Goal: Complete application form

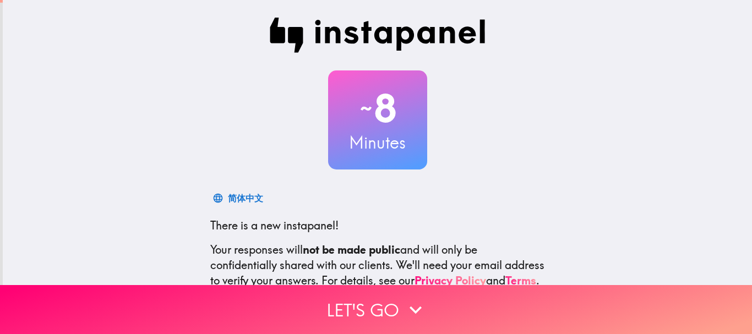
scroll to position [124, 0]
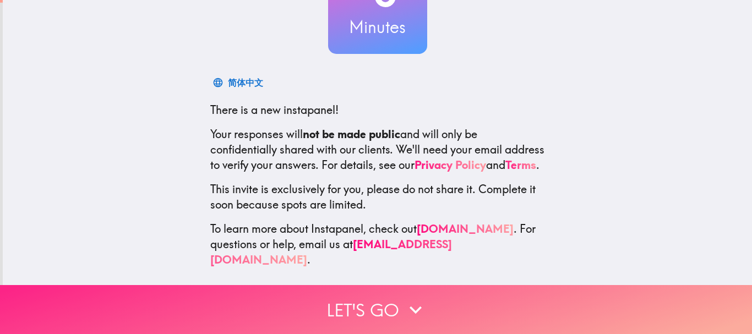
click at [586, 298] on button "Let's go" at bounding box center [376, 309] width 752 height 49
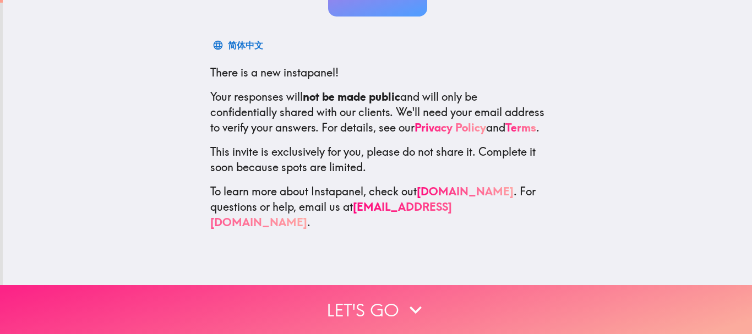
scroll to position [0, 0]
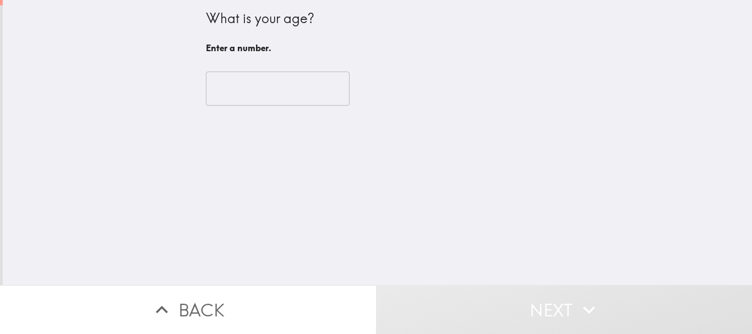
click at [247, 85] on input "number" at bounding box center [278, 89] width 144 height 34
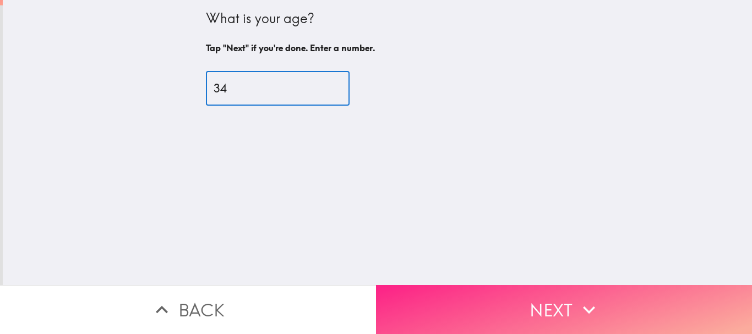
type input "34"
click at [517, 285] on button "Next" at bounding box center [564, 309] width 376 height 49
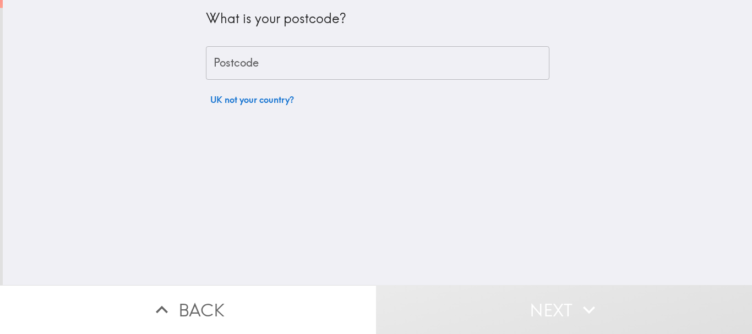
click at [487, 63] on input "Postcode" at bounding box center [377, 63] width 343 height 34
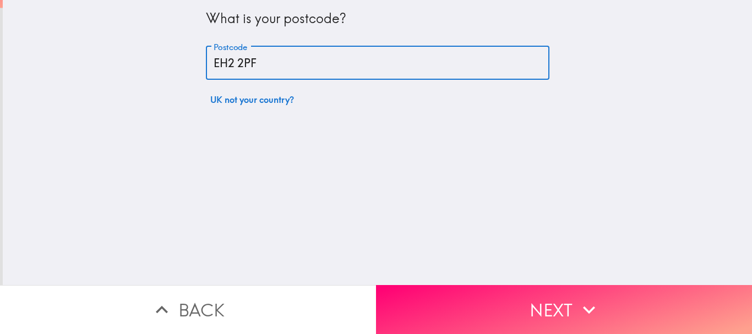
type input "EH2 2PF"
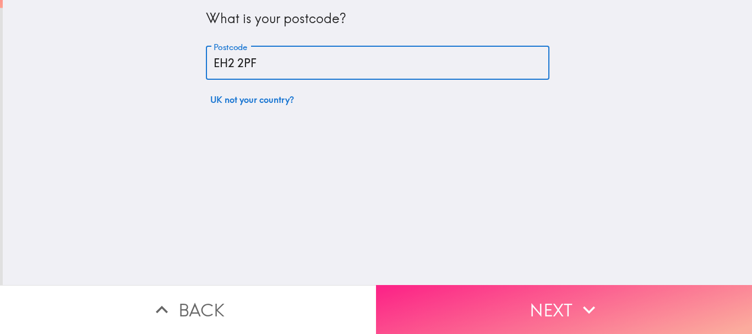
click at [516, 320] on button "Next" at bounding box center [564, 309] width 376 height 49
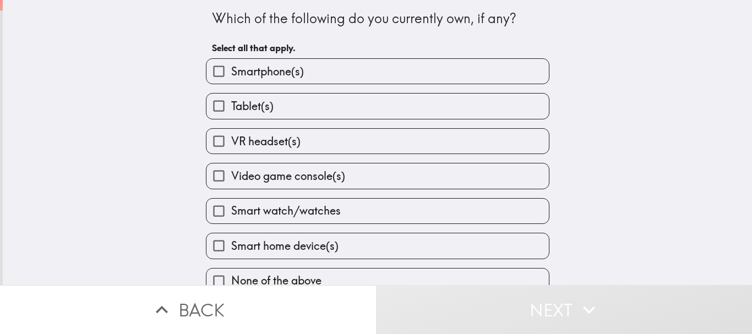
click at [420, 62] on label "Smartphone(s)" at bounding box center [377, 71] width 342 height 25
click at [231, 62] on input "Smartphone(s)" at bounding box center [218, 71] width 25 height 25
checkbox input "true"
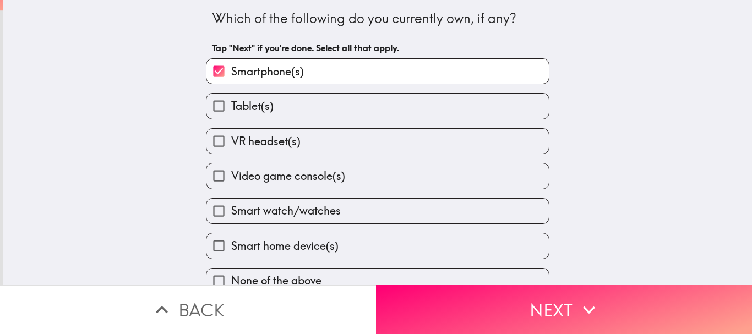
click at [434, 107] on label "Tablet(s)" at bounding box center [377, 106] width 342 height 25
click at [231, 107] on input "Tablet(s)" at bounding box center [218, 106] width 25 height 25
checkbox input "true"
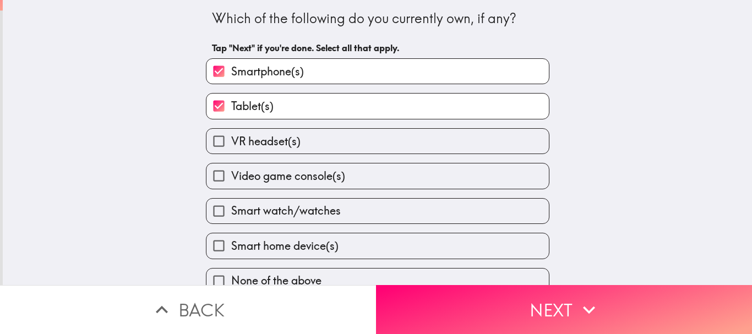
click at [411, 177] on label "Video game console(s)" at bounding box center [377, 175] width 342 height 25
click at [231, 177] on input "Video game console(s)" at bounding box center [218, 175] width 25 height 25
checkbox input "true"
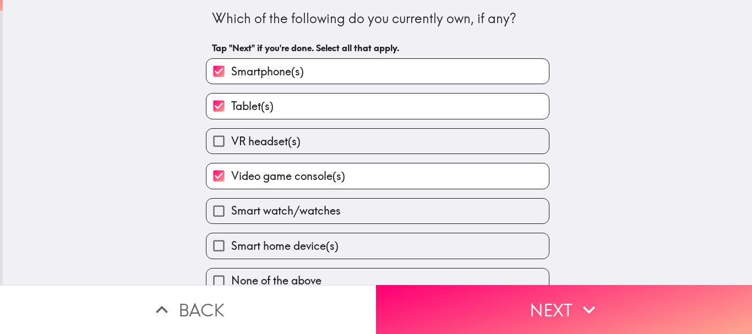
scroll to position [17, 0]
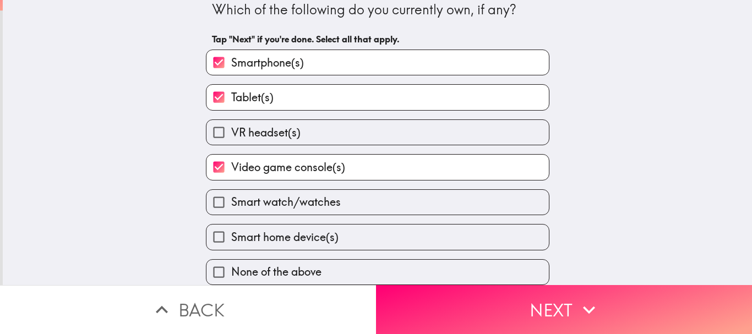
click at [413, 193] on label "Smart watch/watches" at bounding box center [377, 202] width 342 height 25
click at [231, 193] on input "Smart watch/watches" at bounding box center [218, 202] width 25 height 25
checkbox input "true"
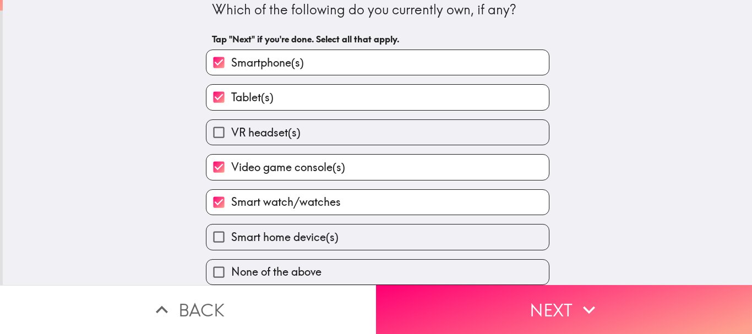
click at [398, 231] on label "Smart home device(s)" at bounding box center [377, 236] width 342 height 25
click at [231, 231] on input "Smart home device(s)" at bounding box center [218, 236] width 25 height 25
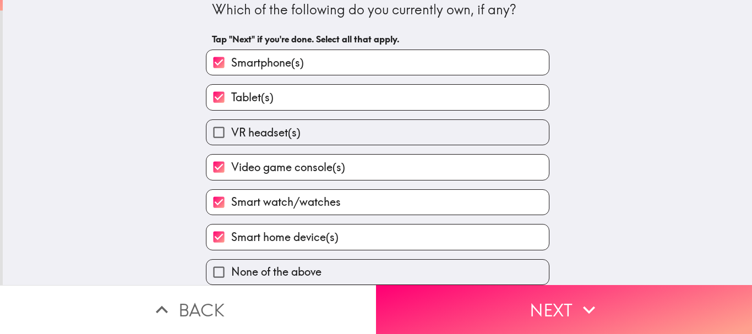
click at [393, 232] on label "Smart home device(s)" at bounding box center [377, 236] width 342 height 25
click at [231, 232] on input "Smart home device(s)" at bounding box center [218, 236] width 25 height 25
checkbox input "false"
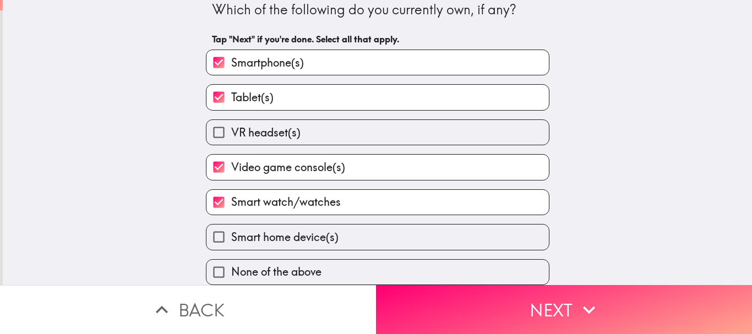
click at [432, 121] on label "VR headset(s)" at bounding box center [377, 132] width 342 height 25
click at [231, 121] on input "VR headset(s)" at bounding box center [218, 132] width 25 height 25
checkbox input "true"
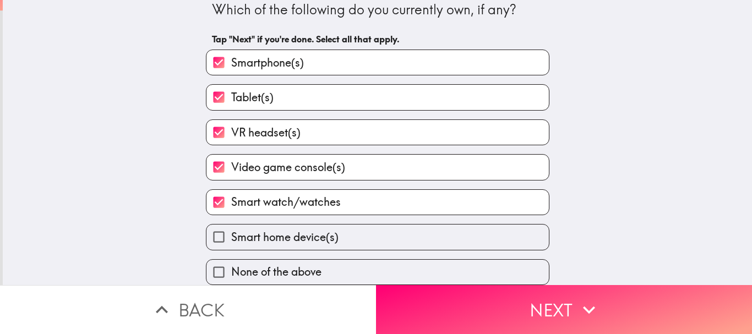
click at [387, 236] on label "Smart home device(s)" at bounding box center [377, 236] width 342 height 25
click at [231, 236] on input "Smart home device(s)" at bounding box center [218, 236] width 25 height 25
checkbox input "true"
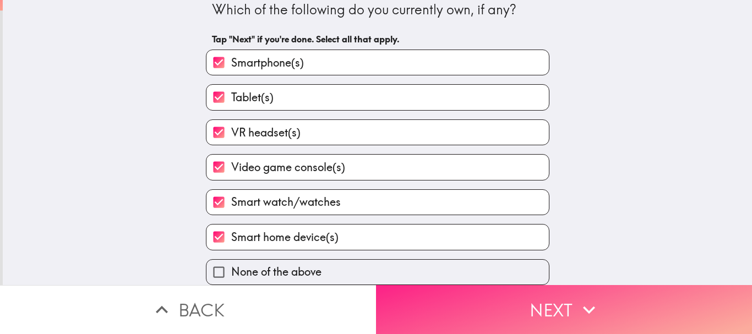
click at [451, 314] on button "Next" at bounding box center [564, 309] width 376 height 49
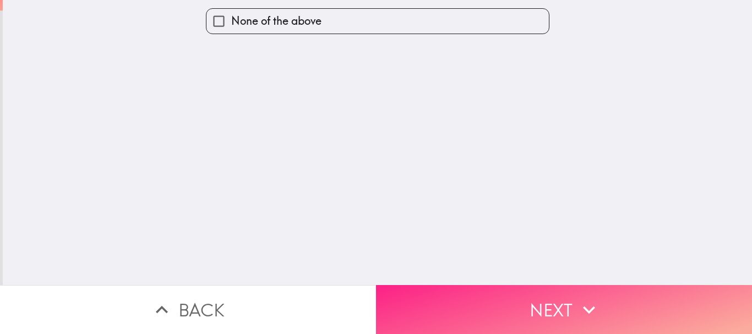
scroll to position [0, 0]
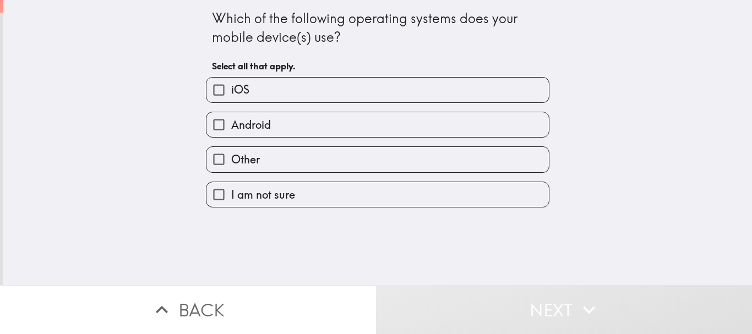
click at [472, 125] on label "Android" at bounding box center [377, 124] width 342 height 25
click at [231, 125] on input "Android" at bounding box center [218, 124] width 25 height 25
checkbox input "true"
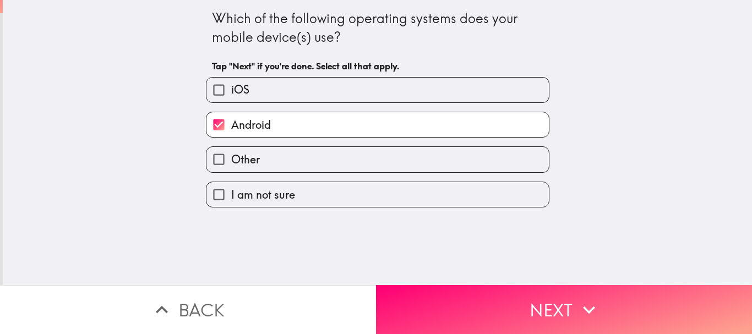
click at [500, 87] on label "iOS" at bounding box center [377, 90] width 342 height 25
click at [231, 87] on input "iOS" at bounding box center [218, 90] width 25 height 25
checkbox input "true"
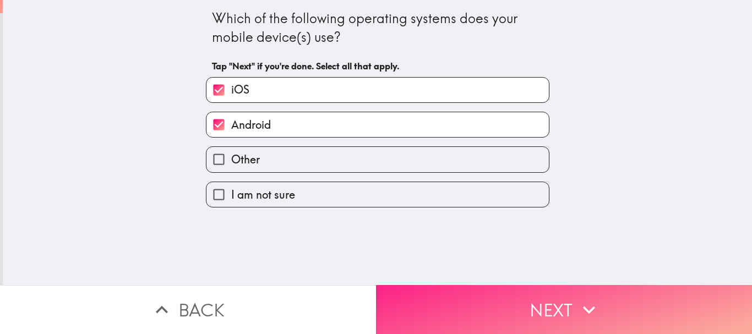
click at [555, 303] on button "Next" at bounding box center [564, 309] width 376 height 49
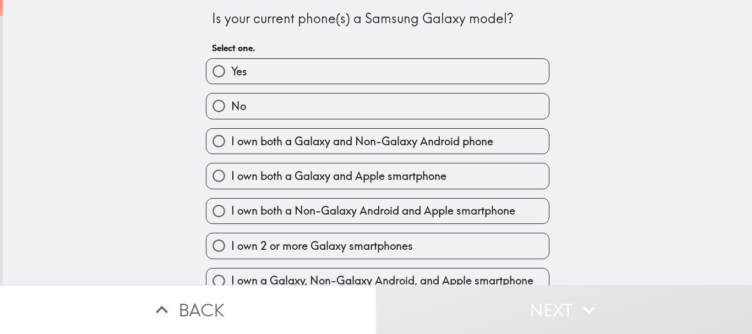
click at [472, 62] on label "Yes" at bounding box center [377, 71] width 342 height 25
click at [231, 62] on input "Yes" at bounding box center [218, 71] width 25 height 25
radio input "true"
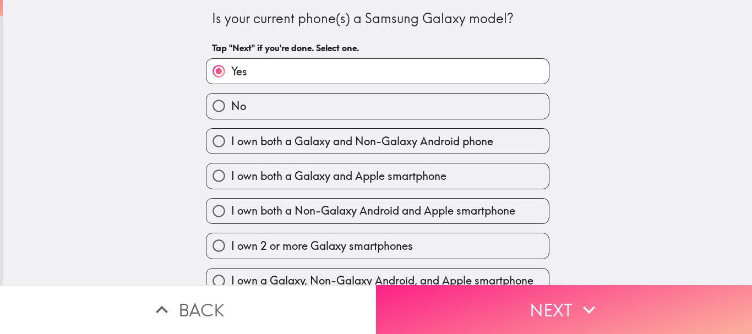
click at [650, 304] on button "Next" at bounding box center [564, 309] width 376 height 49
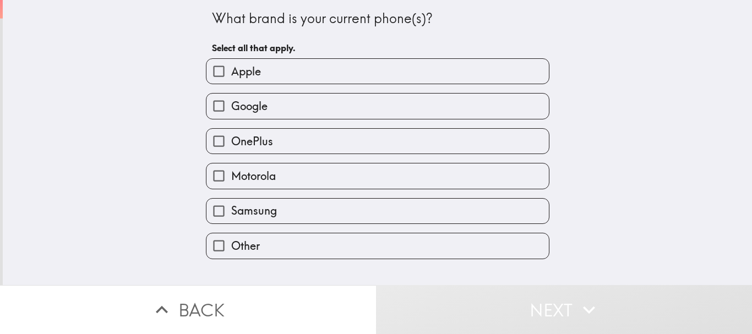
click at [214, 216] on input "Samsung" at bounding box center [218, 211] width 25 height 25
checkbox input "true"
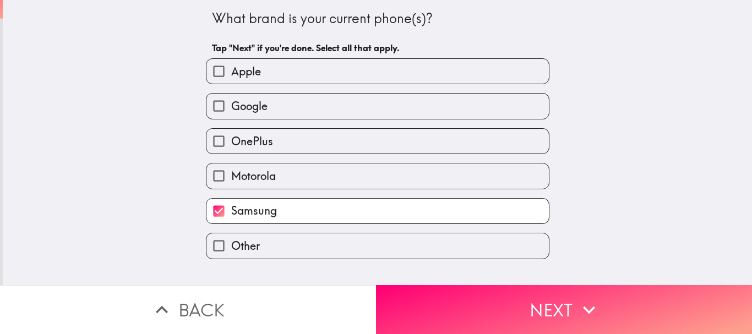
click at [212, 64] on input "Apple" at bounding box center [218, 71] width 25 height 25
checkbox input "true"
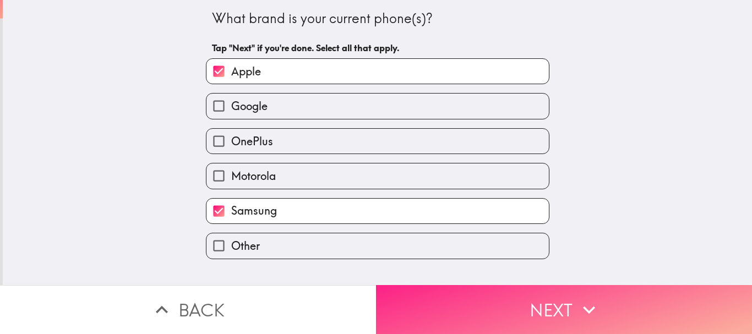
click at [635, 302] on button "Next" at bounding box center [564, 309] width 376 height 49
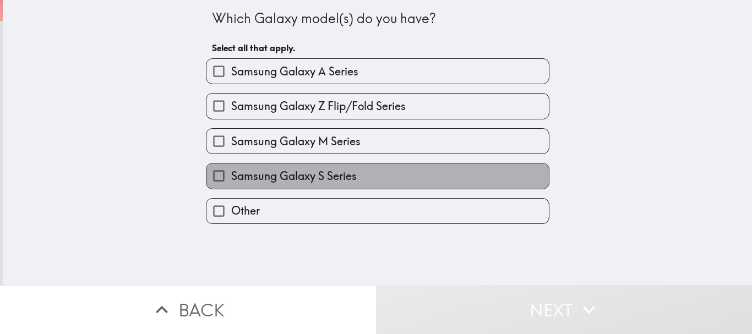
click at [250, 182] on span "Samsung Galaxy S Series" at bounding box center [293, 175] width 125 height 15
click at [231, 182] on input "Samsung Galaxy S Series" at bounding box center [218, 175] width 25 height 25
checkbox input "true"
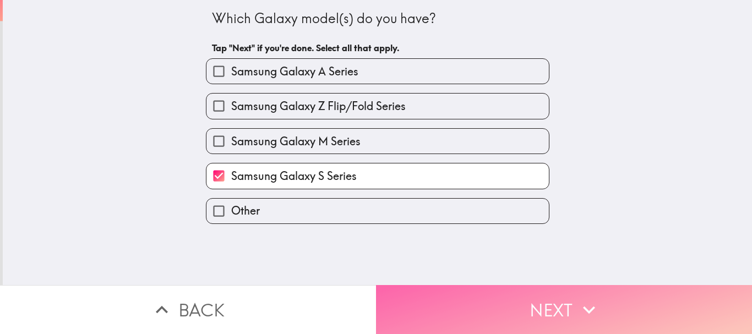
click at [516, 301] on button "Next" at bounding box center [564, 309] width 376 height 49
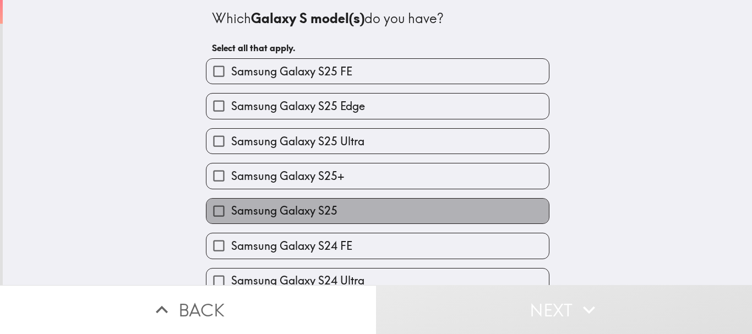
click at [310, 205] on span "Samsung Galaxy S25" at bounding box center [284, 210] width 106 height 15
click at [231, 205] on input "Samsung Galaxy S25" at bounding box center [218, 211] width 25 height 25
checkbox input "true"
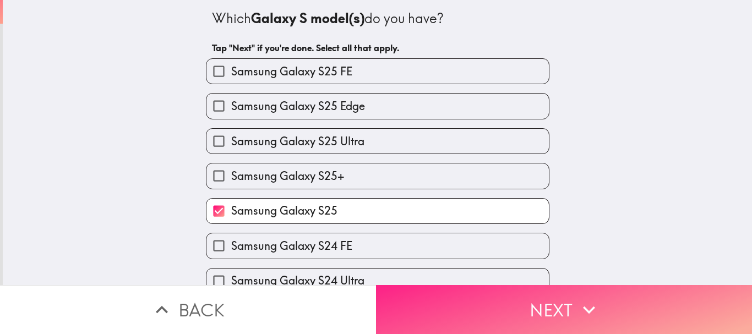
click at [486, 303] on button "Next" at bounding box center [564, 309] width 376 height 49
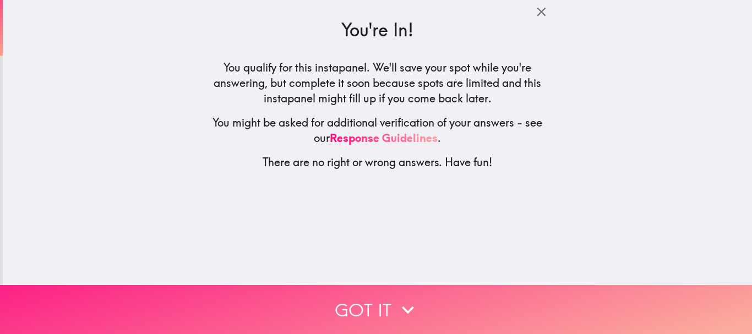
click at [538, 302] on button "Got it" at bounding box center [376, 309] width 752 height 49
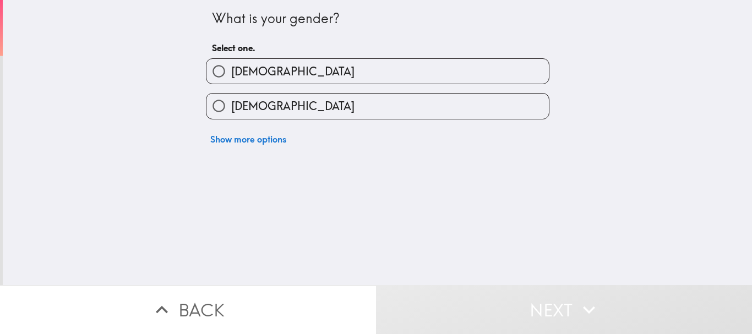
click at [478, 74] on label "[DEMOGRAPHIC_DATA]" at bounding box center [377, 71] width 342 height 25
click at [231, 74] on input "[DEMOGRAPHIC_DATA]" at bounding box center [218, 71] width 25 height 25
radio input "true"
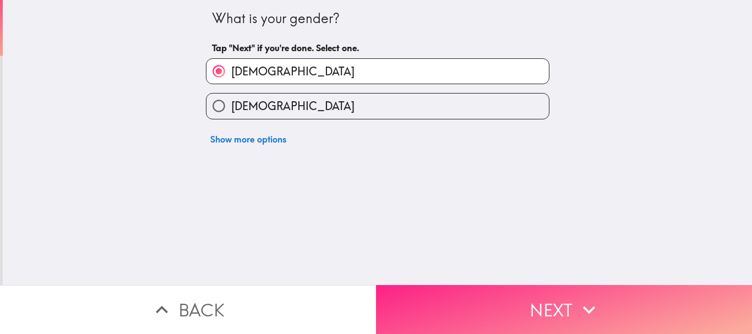
click at [481, 302] on button "Next" at bounding box center [564, 309] width 376 height 49
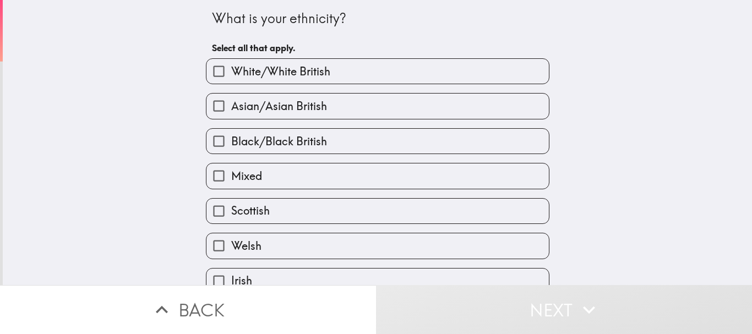
click at [475, 64] on label "White/White British" at bounding box center [377, 71] width 342 height 25
click at [231, 64] on input "White/White British" at bounding box center [218, 71] width 25 height 25
checkbox input "true"
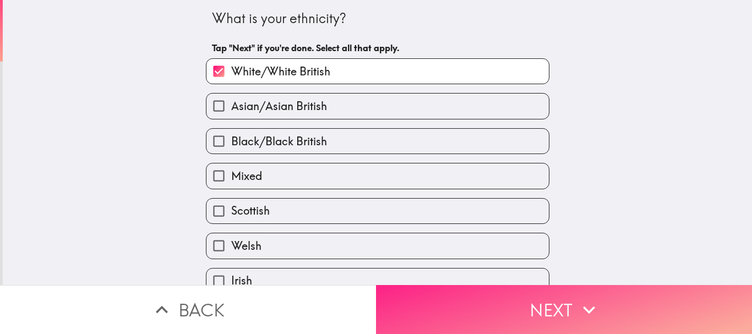
click at [492, 305] on button "Next" at bounding box center [564, 309] width 376 height 49
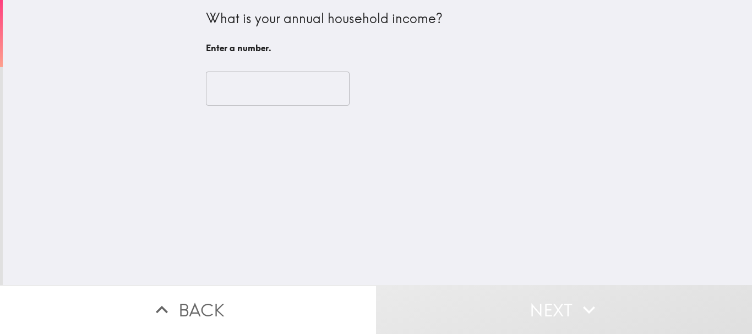
click at [237, 85] on input "number" at bounding box center [278, 89] width 144 height 34
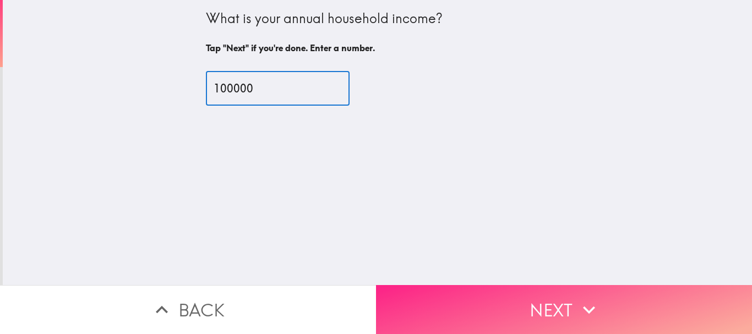
type input "100000"
click at [583, 285] on button "Next" at bounding box center [564, 309] width 376 height 49
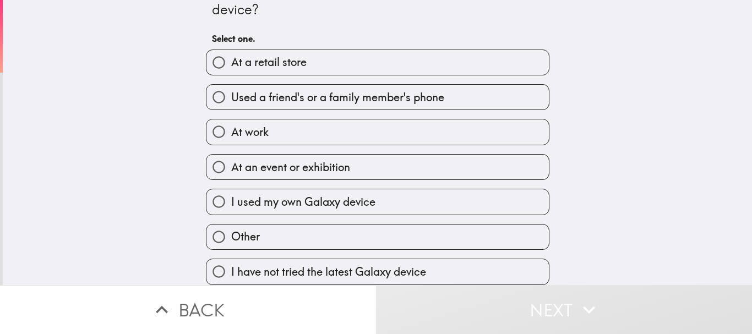
scroll to position [36, 0]
click at [423, 194] on label "I used my own Galaxy device" at bounding box center [377, 201] width 342 height 25
click at [231, 194] on input "I used my own Galaxy device" at bounding box center [218, 201] width 25 height 25
radio input "true"
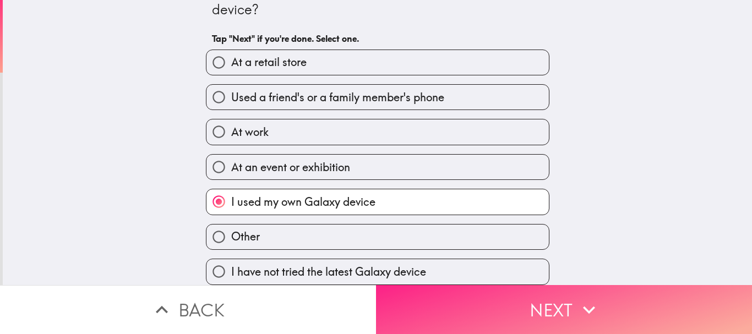
click at [606, 311] on button "Next" at bounding box center [564, 309] width 376 height 49
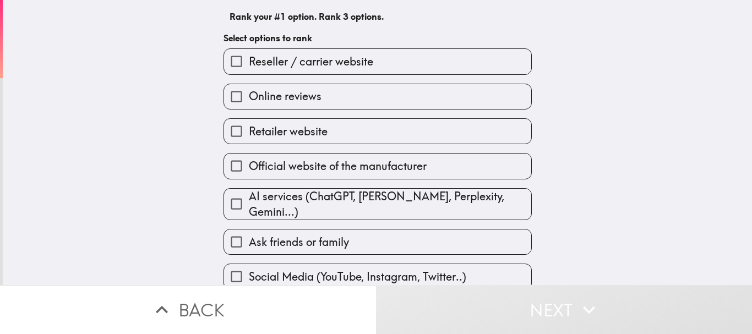
scroll to position [111, 0]
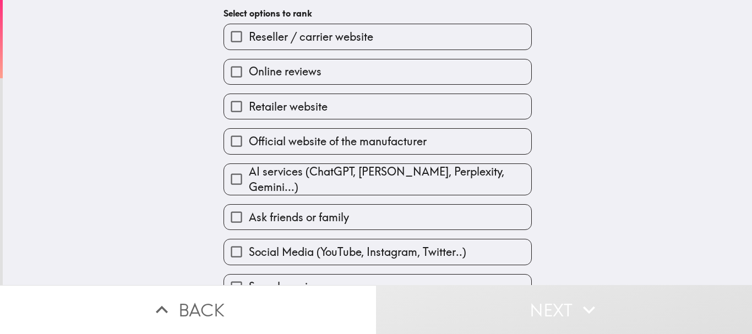
click at [400, 114] on label "Retailer website" at bounding box center [377, 106] width 307 height 25
click at [249, 114] on input "Retailer website" at bounding box center [236, 106] width 25 height 25
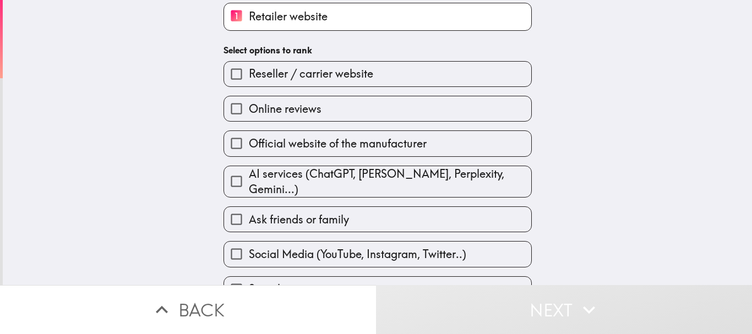
scroll to position [131, 0]
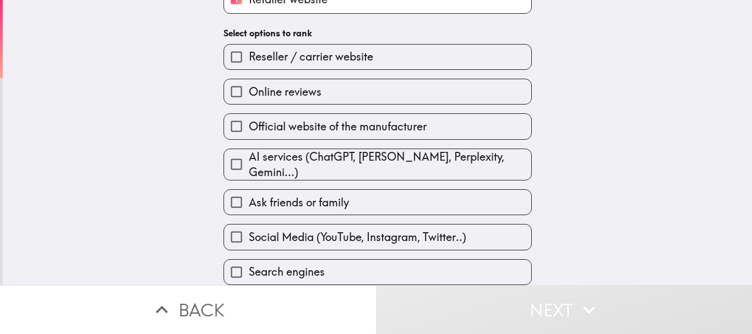
click at [365, 199] on label "Ask friends or family" at bounding box center [377, 202] width 307 height 25
click at [249, 199] on input "Ask friends or family" at bounding box center [236, 202] width 25 height 25
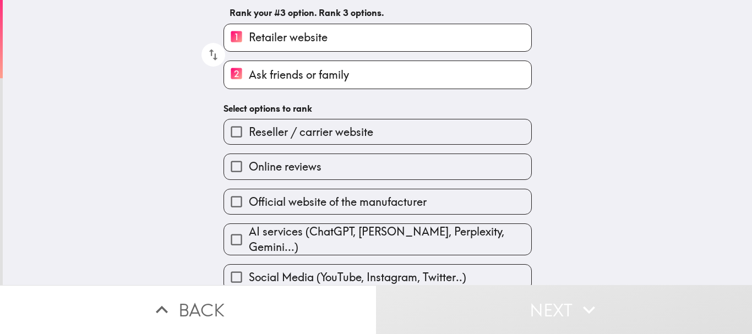
scroll to position [91, 0]
click at [209, 50] on icon "button" at bounding box center [213, 54] width 9 height 12
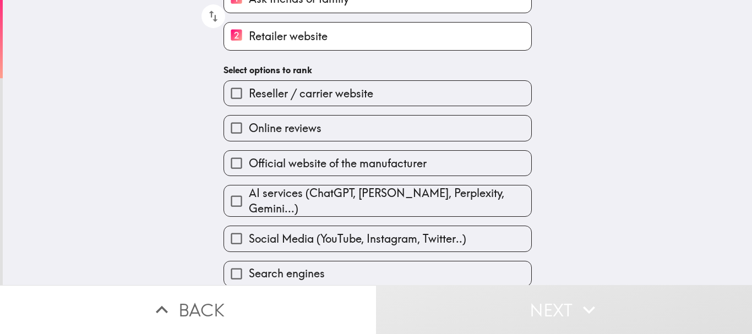
scroll to position [133, 0]
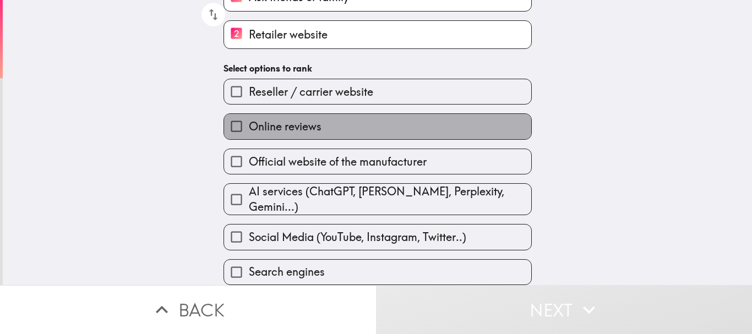
click at [373, 127] on label "Online reviews" at bounding box center [377, 126] width 307 height 25
click at [249, 127] on input "Online reviews" at bounding box center [236, 126] width 25 height 25
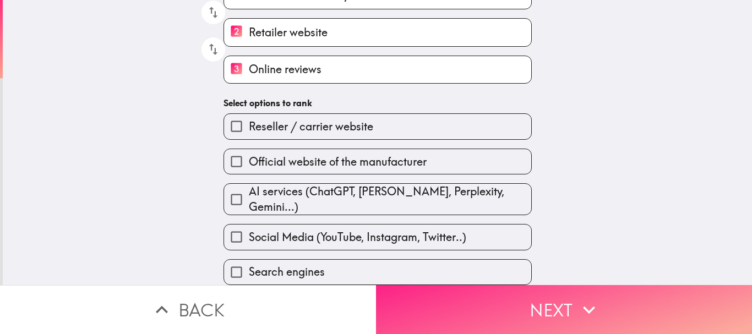
click at [642, 305] on button "Next" at bounding box center [564, 309] width 376 height 49
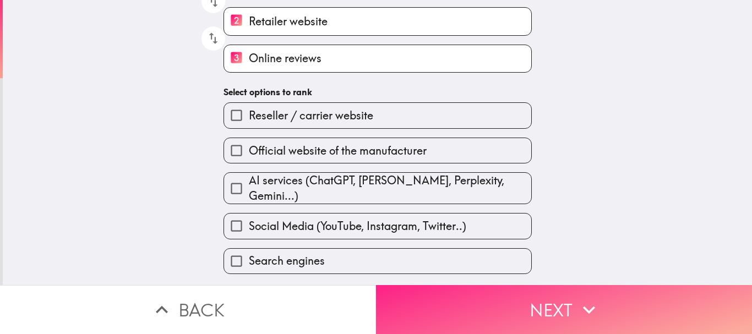
scroll to position [0, 0]
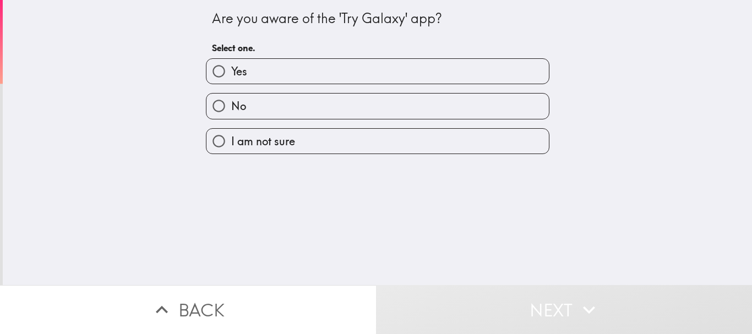
click at [503, 97] on label "No" at bounding box center [377, 106] width 342 height 25
click at [231, 97] on input "No" at bounding box center [218, 106] width 25 height 25
radio input "true"
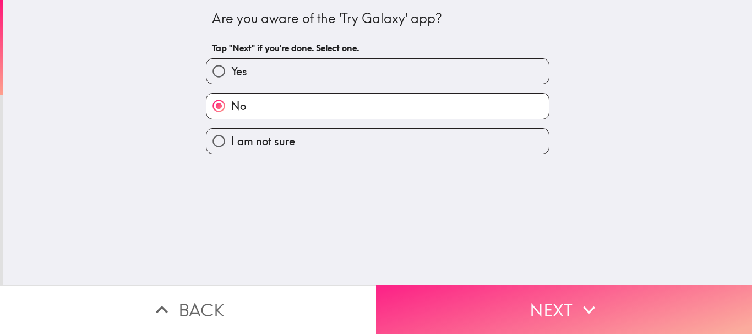
click at [587, 306] on icon "button" at bounding box center [589, 310] width 12 height 8
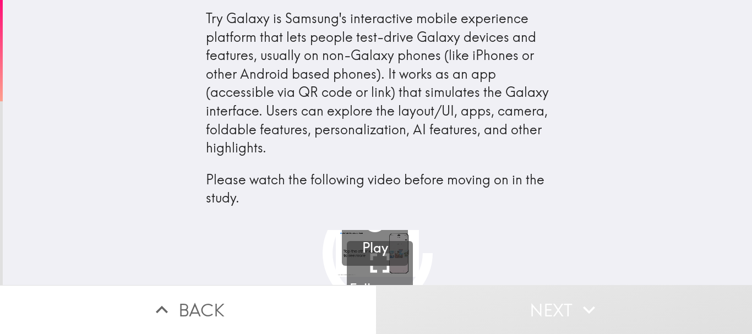
click at [477, 209] on h4 "Try Galaxy is Samsung's interactive mobile experience platform that lets people…" at bounding box center [377, 115] width 343 height 212
click at [373, 257] on h5 "Play" at bounding box center [375, 248] width 26 height 19
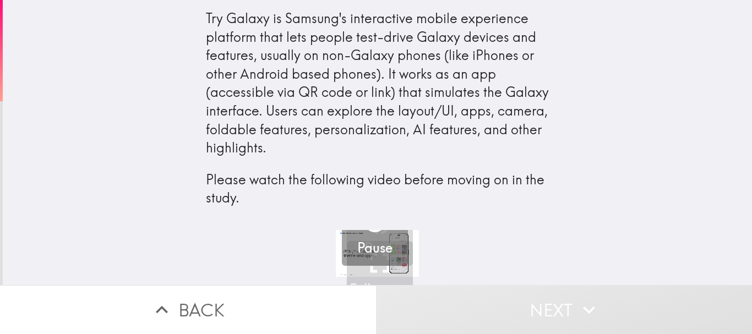
click at [378, 263] on button "Pause" at bounding box center [375, 233] width 66 height 66
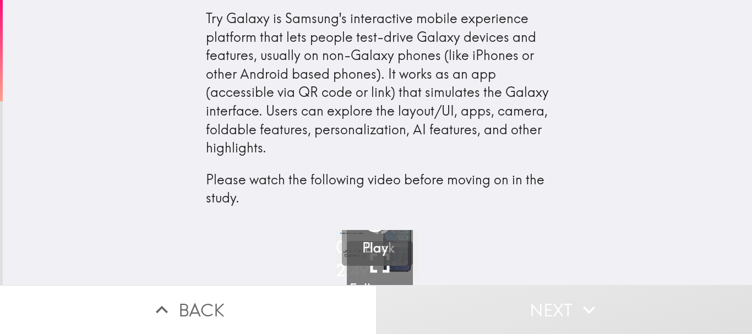
click at [377, 258] on button "Play" at bounding box center [375, 233] width 66 height 66
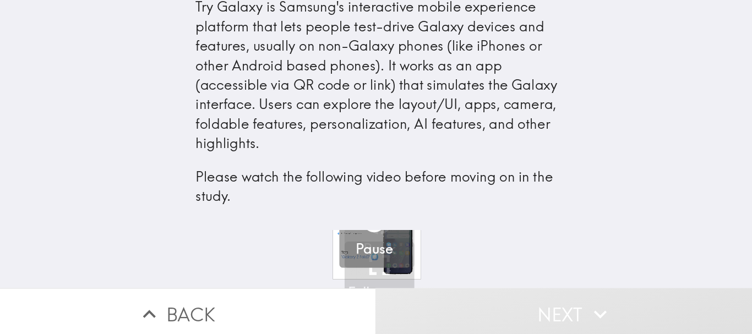
scroll to position [0, 4]
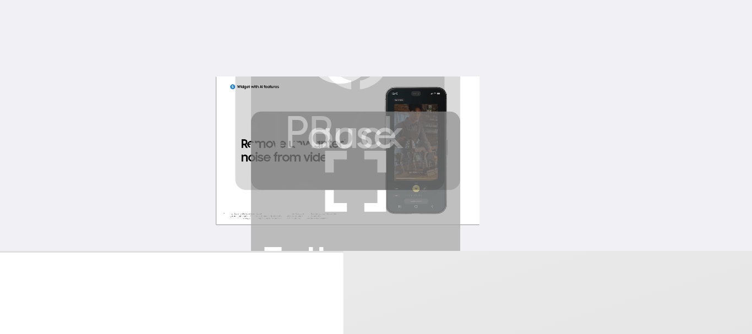
click at [371, 270] on icon "button" at bounding box center [379, 262] width 19 height 19
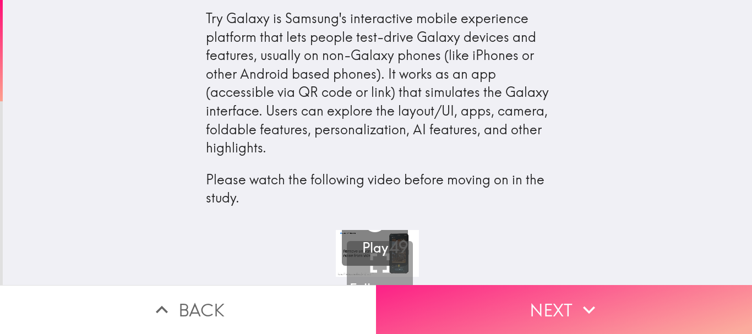
click at [646, 308] on button "Next" at bounding box center [564, 309] width 376 height 49
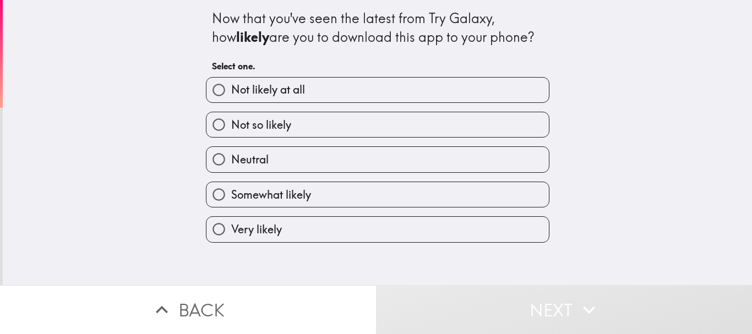
click at [377, 225] on label "Very likely" at bounding box center [377, 229] width 342 height 25
click at [231, 225] on input "Very likely" at bounding box center [218, 229] width 25 height 25
radio input "true"
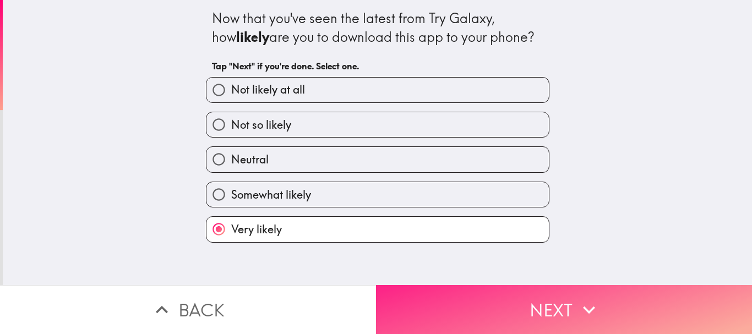
click at [458, 290] on button "Next" at bounding box center [564, 309] width 376 height 49
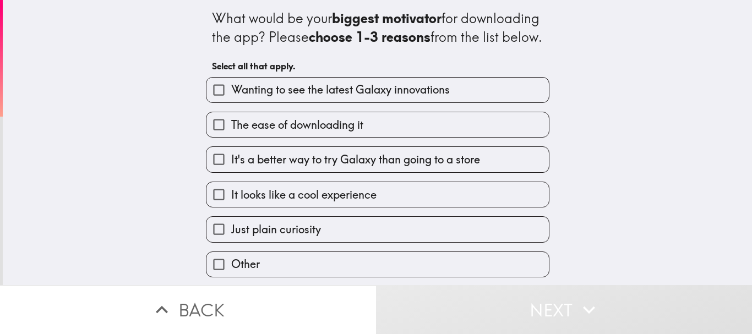
click at [388, 137] on label "The ease of downloading it" at bounding box center [377, 124] width 342 height 25
click at [231, 137] on input "The ease of downloading it" at bounding box center [218, 124] width 25 height 25
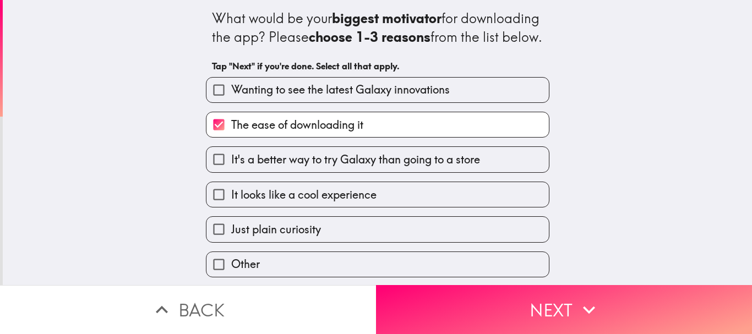
click at [381, 137] on label "The ease of downloading it" at bounding box center [377, 124] width 342 height 25
click at [231, 137] on input "The ease of downloading it" at bounding box center [218, 124] width 25 height 25
checkbox input "false"
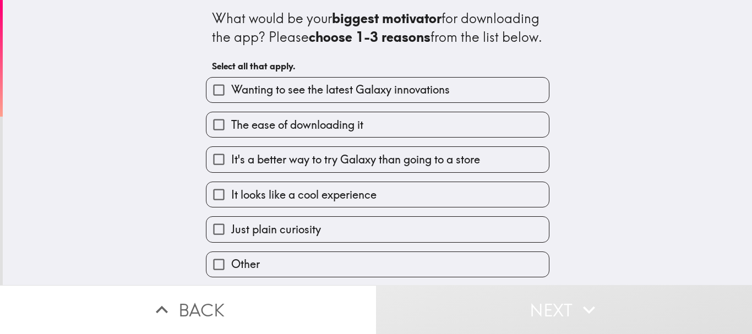
scroll to position [19, 0]
click at [380, 160] on span "It's a better way to try Galaxy than going to a store" at bounding box center [355, 159] width 249 height 15
click at [231, 160] on input "It's a better way to try Galaxy than going to a store" at bounding box center [218, 159] width 25 height 25
checkbox input "true"
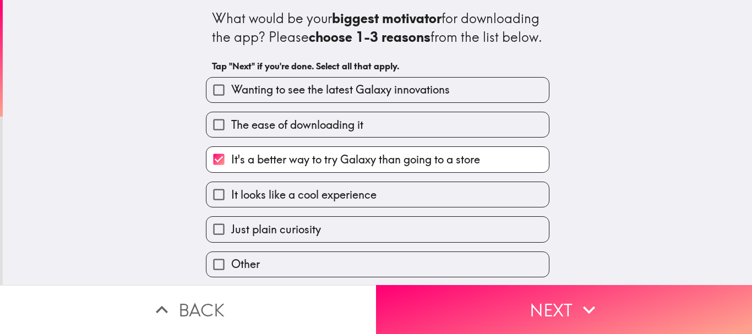
click at [368, 196] on label "It looks like a cool experience" at bounding box center [377, 194] width 342 height 25
click at [231, 196] on input "It looks like a cool experience" at bounding box center [218, 194] width 25 height 25
checkbox input "true"
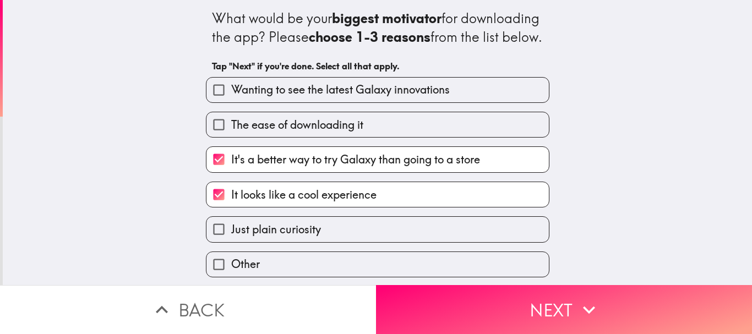
click at [390, 126] on label "The ease of downloading it" at bounding box center [377, 124] width 342 height 25
click at [231, 126] on input "The ease of downloading it" at bounding box center [218, 124] width 25 height 25
checkbox input "true"
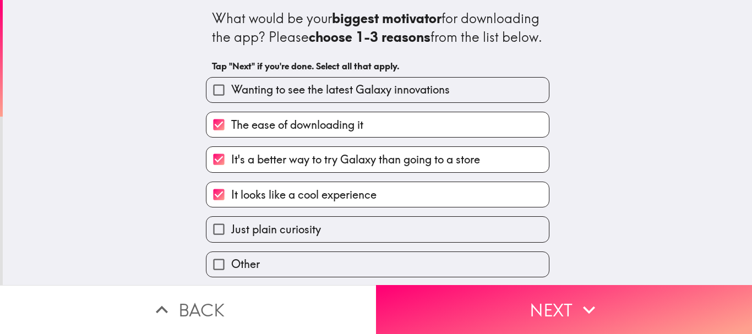
click at [369, 169] on label "It's a better way to try Galaxy than going to a store" at bounding box center [377, 159] width 342 height 25
click at [231, 169] on input "It's a better way to try Galaxy than going to a store" at bounding box center [218, 159] width 25 height 25
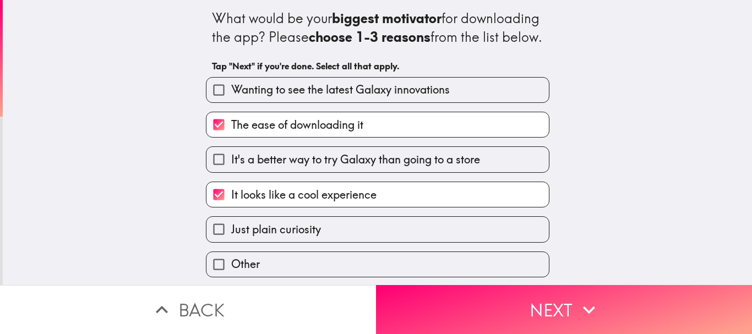
click at [366, 169] on label "It's a better way to try Galaxy than going to a store" at bounding box center [377, 159] width 342 height 25
click at [231, 169] on input "It's a better way to try Galaxy than going to a store" at bounding box center [218, 159] width 25 height 25
checkbox input "true"
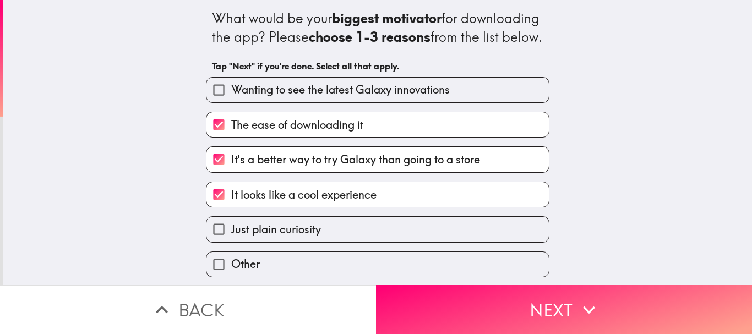
click at [434, 95] on span "Wanting to see the latest Galaxy innovations" at bounding box center [340, 89] width 218 height 15
click at [231, 95] on input "Wanting to see the latest Galaxy innovations" at bounding box center [218, 90] width 25 height 25
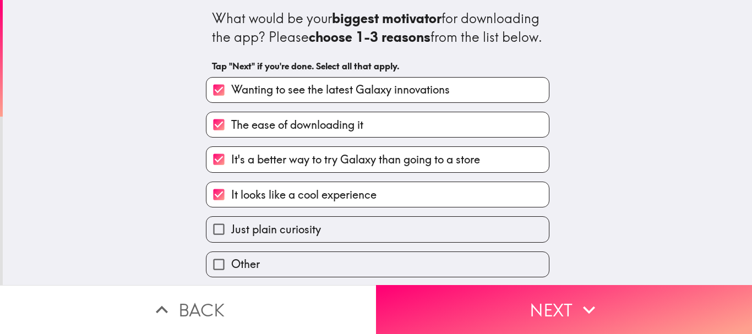
click at [430, 89] on span "Wanting to see the latest Galaxy innovations" at bounding box center [340, 89] width 218 height 15
click at [231, 89] on input "Wanting to see the latest Galaxy innovations" at bounding box center [218, 90] width 25 height 25
checkbox input "false"
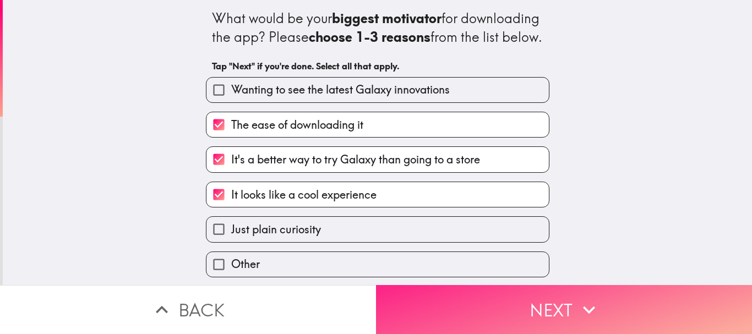
click at [592, 306] on icon "button" at bounding box center [589, 310] width 24 height 24
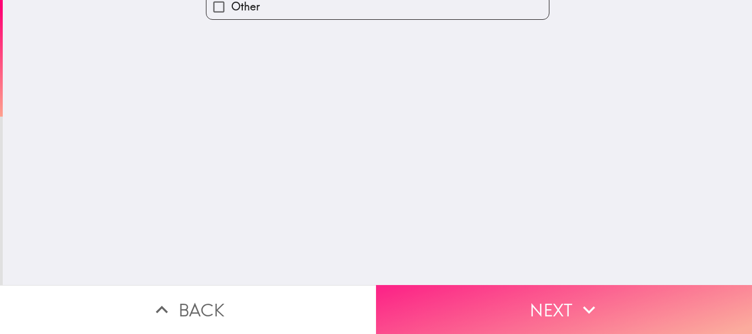
scroll to position [0, 0]
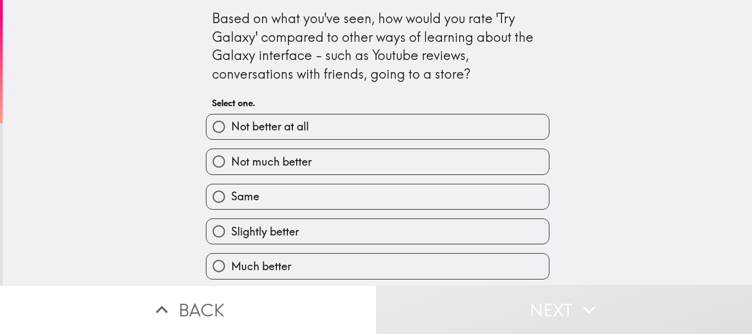
scroll to position [3, 0]
click at [357, 223] on label "Slightly better" at bounding box center [377, 231] width 342 height 25
click at [231, 223] on input "Slightly better" at bounding box center [218, 231] width 25 height 25
radio input "true"
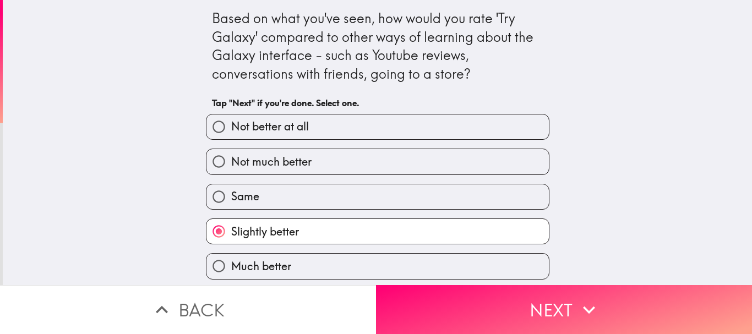
click at [319, 264] on label "Much better" at bounding box center [377, 266] width 342 height 25
click at [231, 264] on input "Much better" at bounding box center [218, 266] width 25 height 25
radio input "true"
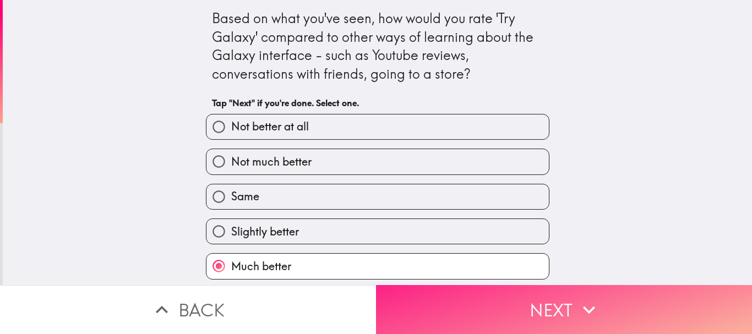
click at [549, 310] on button "Next" at bounding box center [564, 309] width 376 height 49
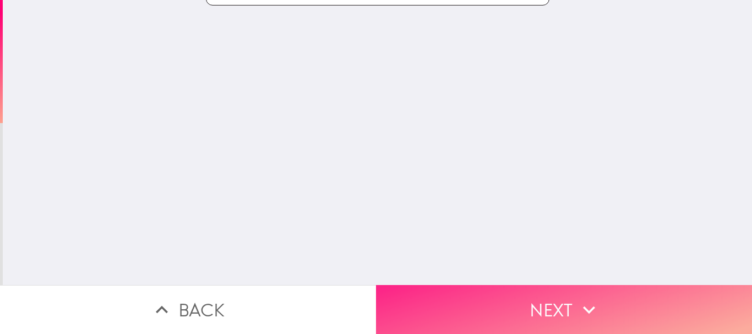
scroll to position [0, 0]
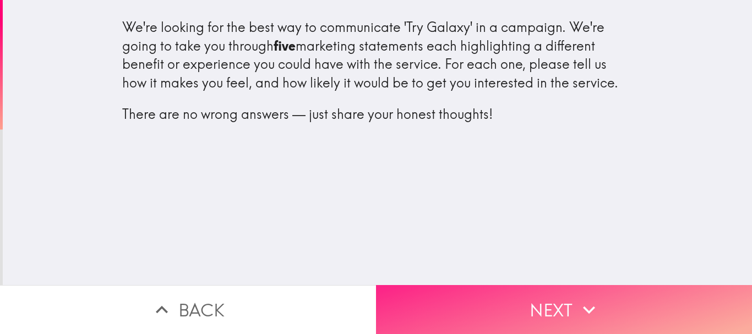
click at [647, 299] on button "Next" at bounding box center [564, 309] width 376 height 49
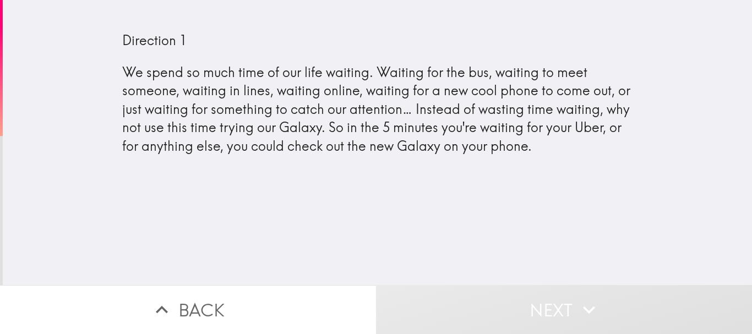
click at [638, 126] on div "Direction 1 We spend so much time of our life waiting. Waiting for the bus, wai…" at bounding box center [377, 91] width 749 height 165
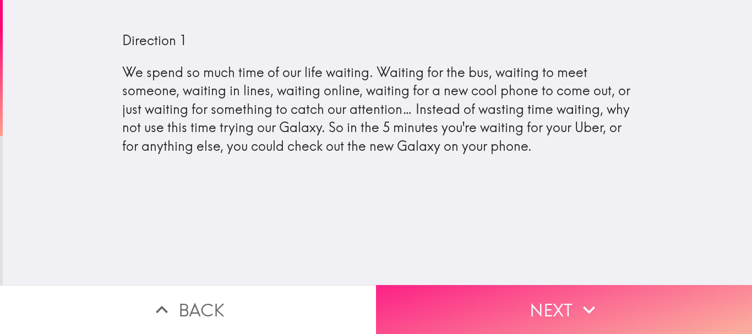
click at [620, 285] on button "Next" at bounding box center [564, 309] width 376 height 49
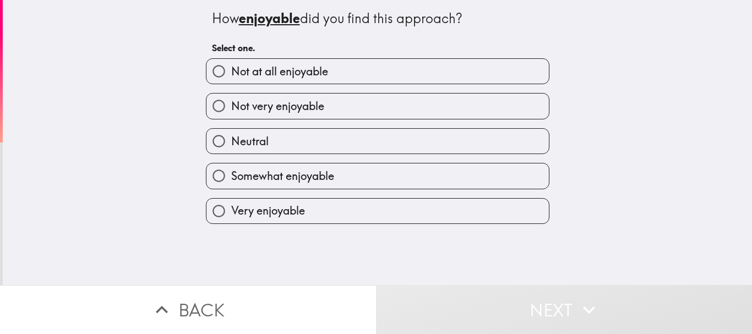
click at [376, 176] on label "Somewhat enjoyable" at bounding box center [377, 175] width 342 height 25
click at [231, 176] on input "Somewhat enjoyable" at bounding box center [218, 175] width 25 height 25
radio input "true"
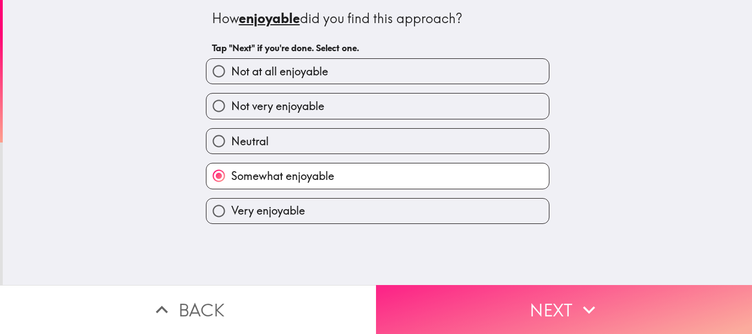
click at [505, 300] on button "Next" at bounding box center [564, 309] width 376 height 49
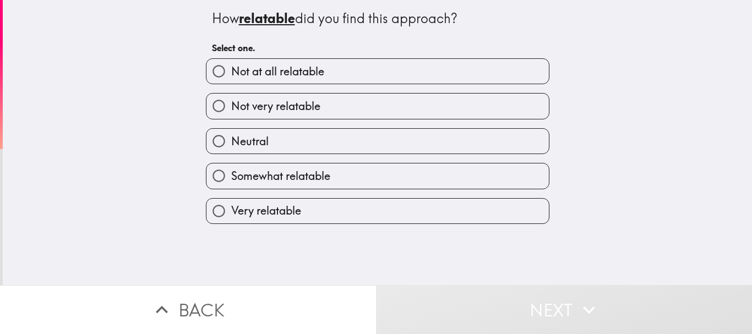
click at [376, 180] on label "Somewhat relatable" at bounding box center [377, 175] width 342 height 25
click at [231, 180] on input "Somewhat relatable" at bounding box center [218, 175] width 25 height 25
radio input "true"
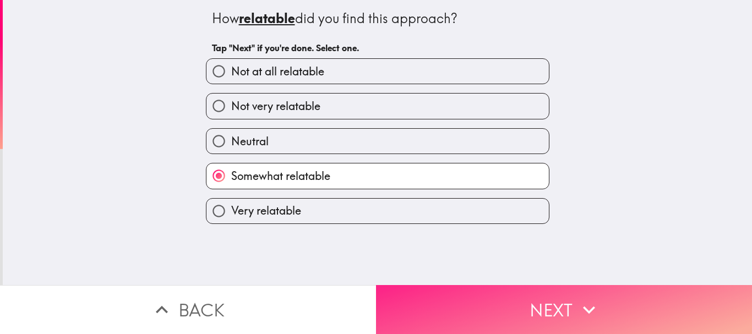
click at [511, 293] on button "Next" at bounding box center [564, 309] width 376 height 49
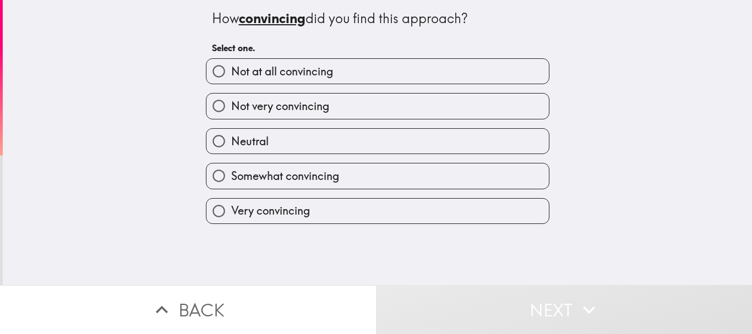
click at [367, 176] on label "Somewhat convincing" at bounding box center [377, 175] width 342 height 25
click at [231, 176] on input "Somewhat convincing" at bounding box center [218, 175] width 25 height 25
radio input "true"
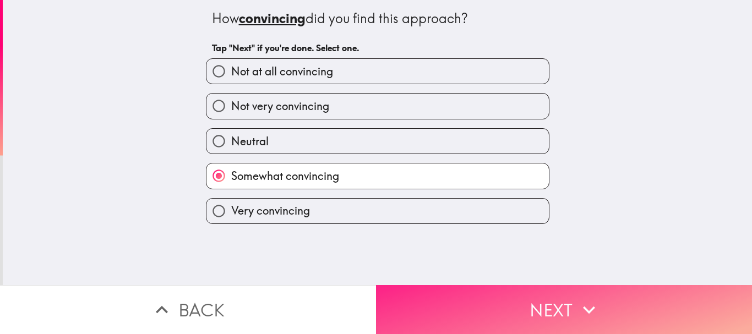
click at [500, 299] on button "Next" at bounding box center [564, 309] width 376 height 49
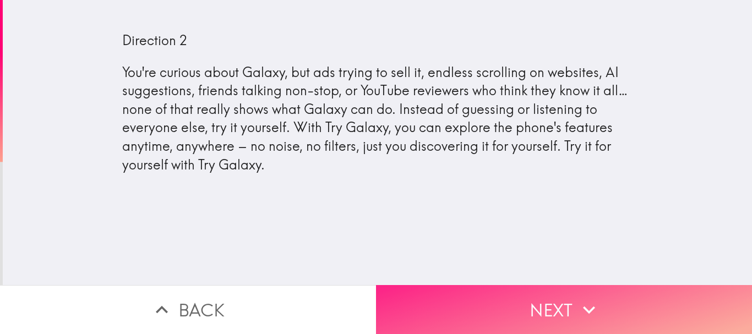
click at [643, 291] on button "Next" at bounding box center [564, 309] width 376 height 49
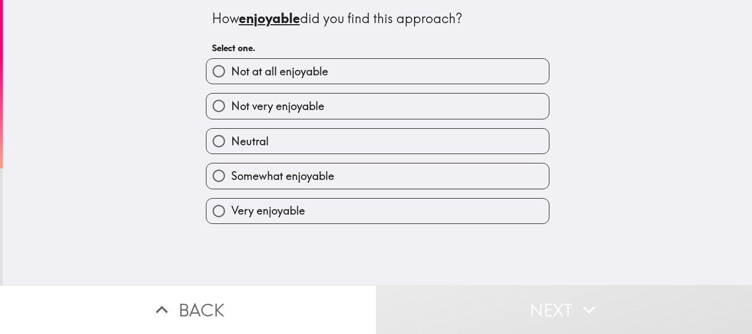
click at [206, 212] on input "Very enjoyable" at bounding box center [218, 211] width 25 height 25
radio input "true"
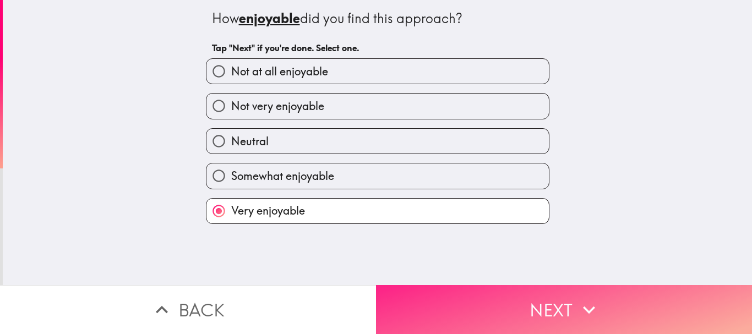
click at [625, 298] on button "Next" at bounding box center [564, 309] width 376 height 49
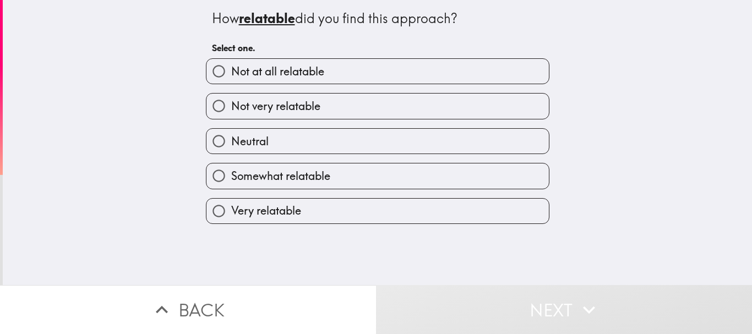
click at [429, 178] on label "Somewhat relatable" at bounding box center [377, 175] width 342 height 25
click at [231, 178] on input "Somewhat relatable" at bounding box center [218, 175] width 25 height 25
radio input "true"
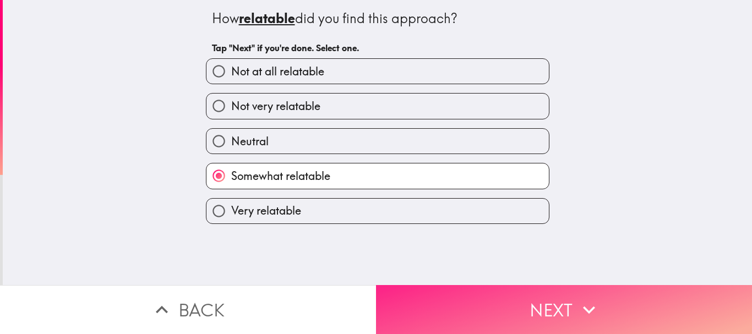
click at [442, 302] on button "Next" at bounding box center [564, 309] width 376 height 49
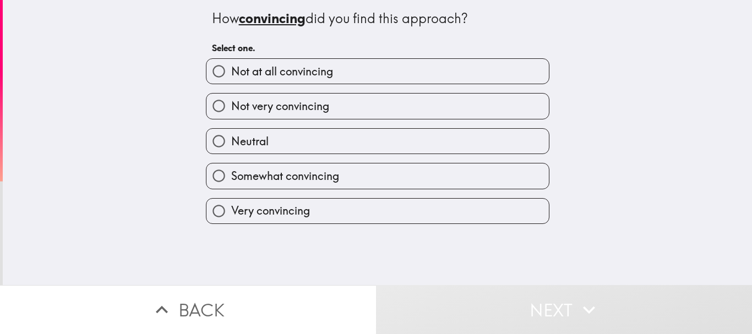
click at [446, 204] on label "Very convincing" at bounding box center [377, 211] width 342 height 25
click at [231, 204] on input "Very convincing" at bounding box center [218, 211] width 25 height 25
radio input "true"
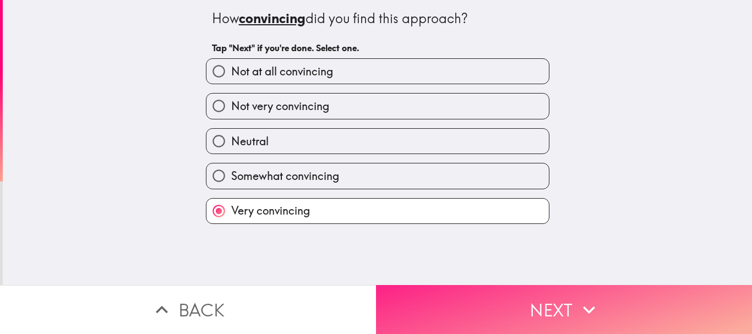
click at [451, 296] on button "Next" at bounding box center [564, 309] width 376 height 49
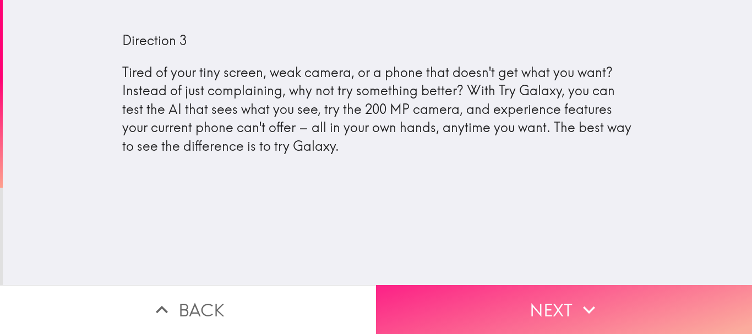
click at [626, 287] on button "Next" at bounding box center [564, 309] width 376 height 49
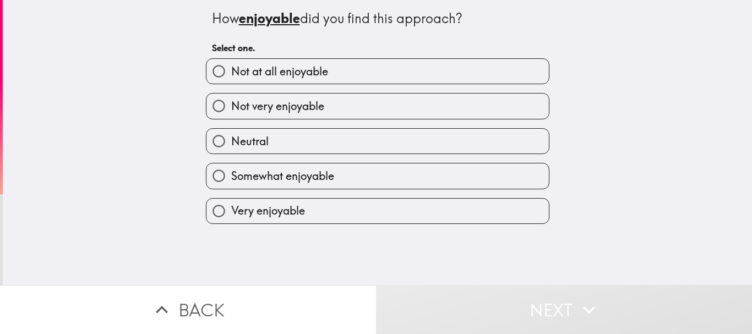
click at [477, 200] on label "Very enjoyable" at bounding box center [377, 211] width 342 height 25
click at [231, 200] on input "Very enjoyable" at bounding box center [218, 211] width 25 height 25
radio input "true"
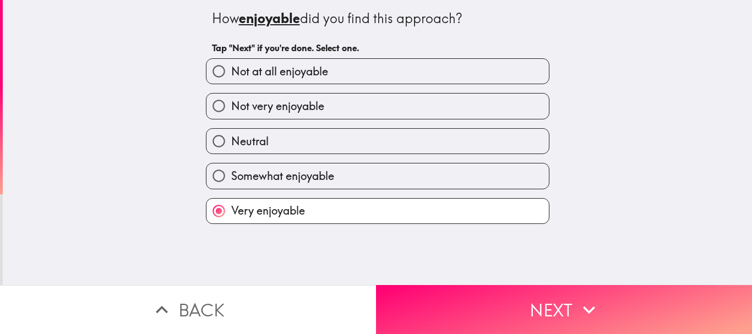
click at [477, 183] on label "Somewhat enjoyable" at bounding box center [377, 175] width 342 height 25
click at [231, 183] on input "Somewhat enjoyable" at bounding box center [218, 175] width 25 height 25
radio input "true"
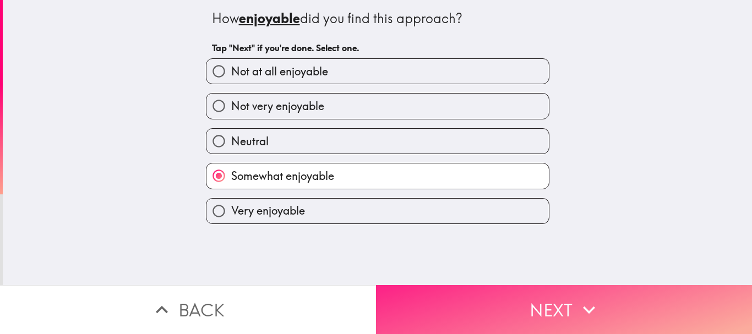
click at [481, 306] on button "Next" at bounding box center [564, 309] width 376 height 49
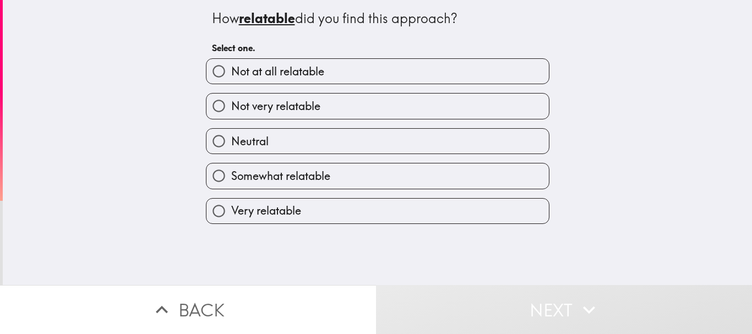
click at [524, 172] on label "Somewhat relatable" at bounding box center [377, 175] width 342 height 25
click at [231, 172] on input "Somewhat relatable" at bounding box center [218, 175] width 25 height 25
radio input "true"
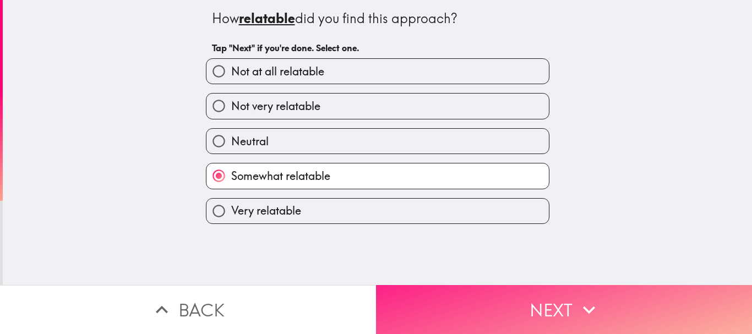
click at [537, 292] on button "Next" at bounding box center [564, 309] width 376 height 49
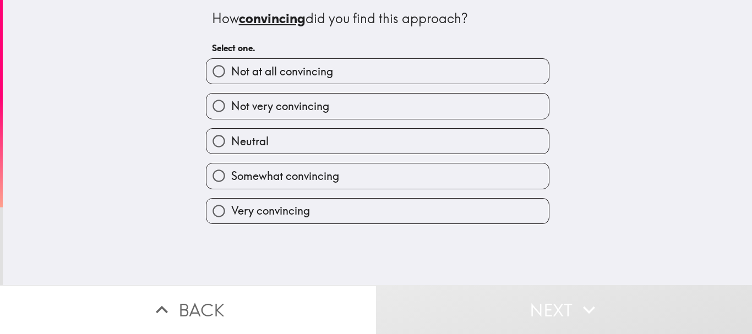
click at [514, 178] on label "Somewhat convincing" at bounding box center [377, 175] width 342 height 25
click at [231, 178] on input "Somewhat convincing" at bounding box center [218, 175] width 25 height 25
radio input "true"
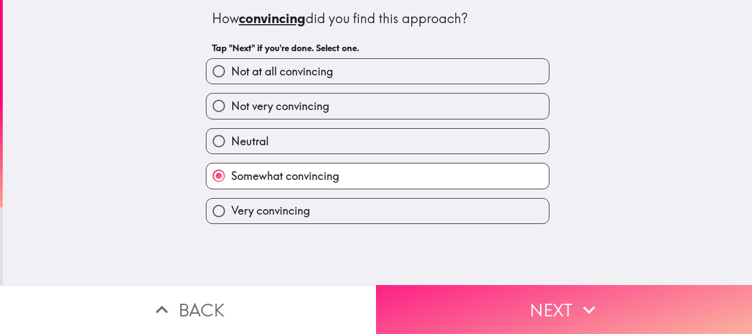
click at [524, 307] on button "Next" at bounding box center [564, 309] width 376 height 49
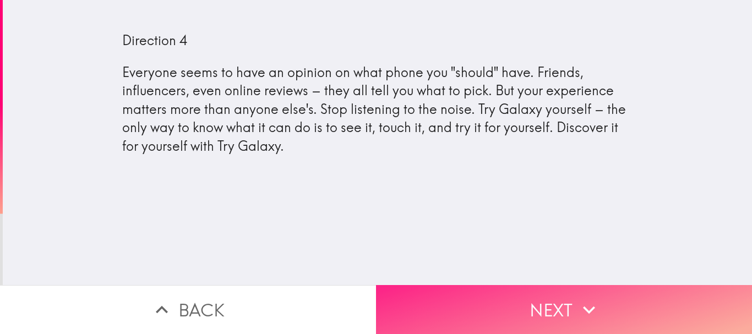
click at [655, 295] on button "Next" at bounding box center [564, 309] width 376 height 49
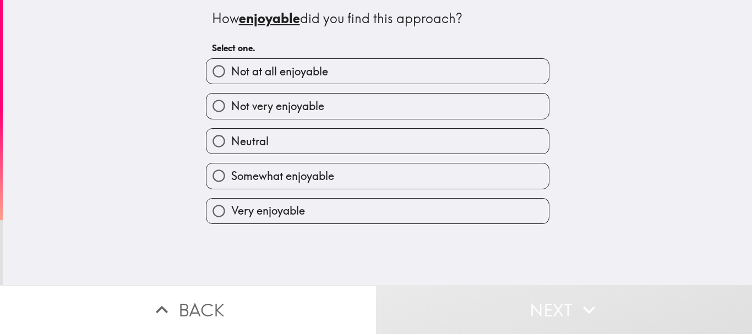
click at [507, 172] on label "Somewhat enjoyable" at bounding box center [377, 175] width 342 height 25
click at [231, 172] on input "Somewhat enjoyable" at bounding box center [218, 175] width 25 height 25
radio input "true"
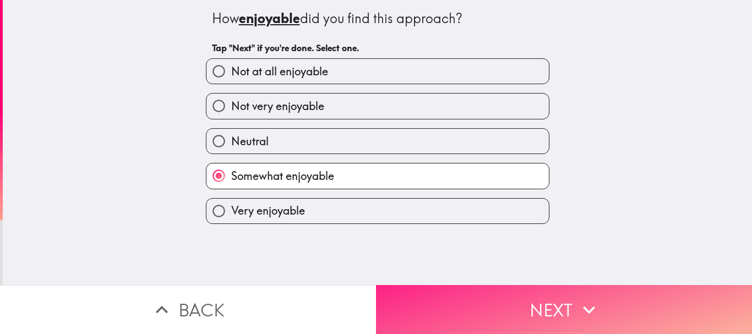
click at [539, 300] on button "Next" at bounding box center [564, 309] width 376 height 49
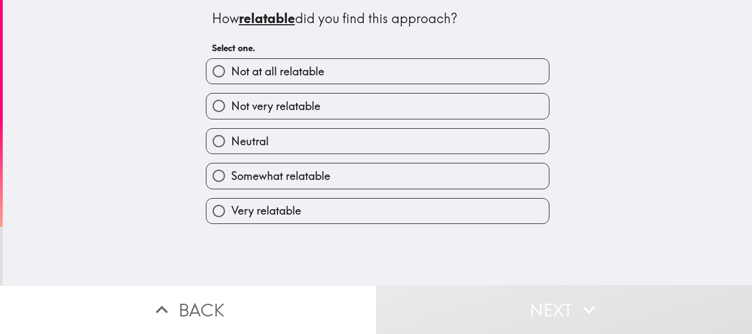
click at [487, 176] on label "Somewhat relatable" at bounding box center [377, 175] width 342 height 25
click at [231, 176] on input "Somewhat relatable" at bounding box center [218, 175] width 25 height 25
radio input "true"
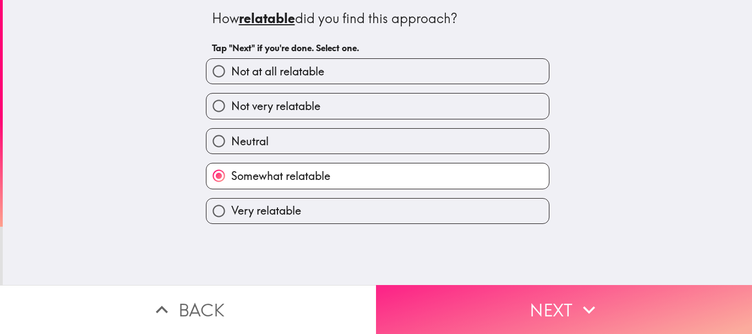
click at [499, 297] on button "Next" at bounding box center [564, 309] width 376 height 49
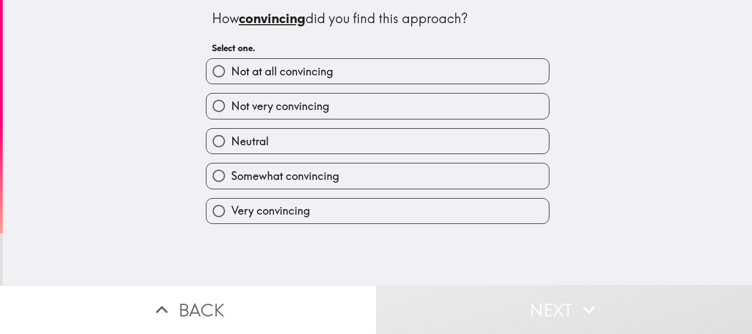
click at [486, 179] on label "Somewhat convincing" at bounding box center [377, 175] width 342 height 25
click at [231, 179] on input "Somewhat convincing" at bounding box center [218, 175] width 25 height 25
radio input "true"
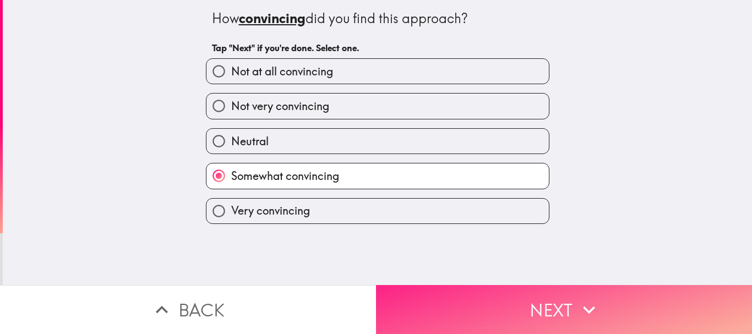
click at [496, 295] on button "Next" at bounding box center [564, 309] width 376 height 49
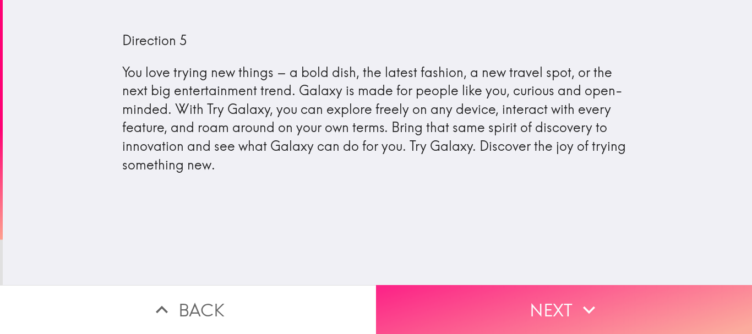
click at [638, 295] on button "Next" at bounding box center [564, 309] width 376 height 49
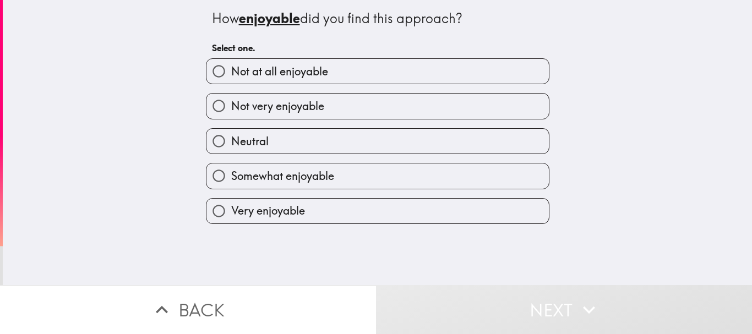
click at [476, 185] on label "Somewhat enjoyable" at bounding box center [377, 175] width 342 height 25
click at [231, 185] on input "Somewhat enjoyable" at bounding box center [218, 175] width 25 height 25
radio input "true"
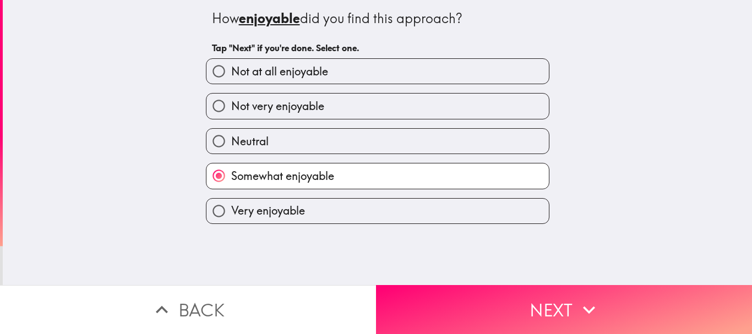
click at [479, 217] on label "Very enjoyable" at bounding box center [377, 211] width 342 height 25
click at [231, 217] on input "Very enjoyable" at bounding box center [218, 211] width 25 height 25
radio input "true"
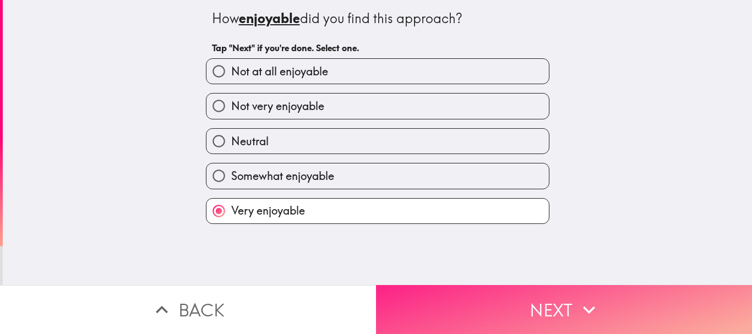
click at [513, 300] on button "Next" at bounding box center [564, 309] width 376 height 49
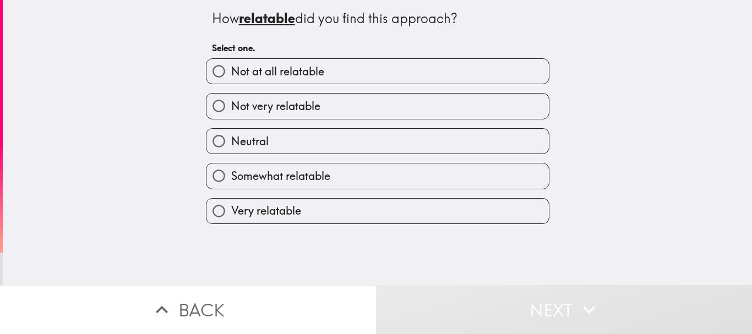
click at [477, 174] on label "Somewhat relatable" at bounding box center [377, 175] width 342 height 25
click at [231, 174] on input "Somewhat relatable" at bounding box center [218, 175] width 25 height 25
radio input "true"
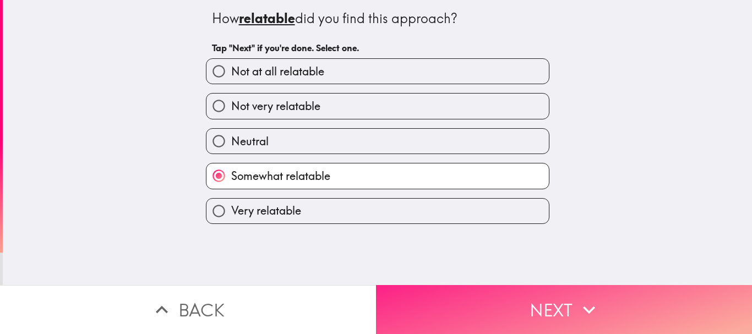
click at [517, 305] on button "Next" at bounding box center [564, 309] width 376 height 49
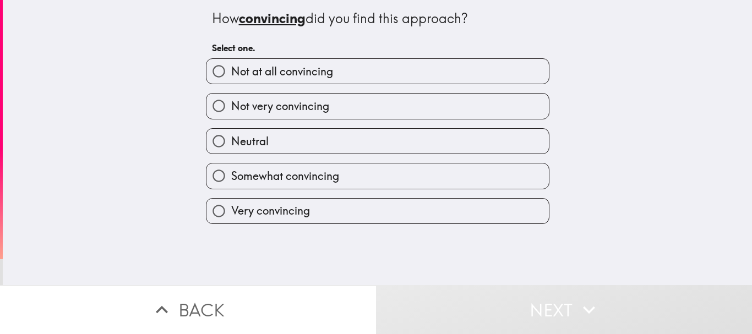
click at [485, 182] on label "Somewhat convincing" at bounding box center [377, 175] width 342 height 25
click at [231, 182] on input "Somewhat convincing" at bounding box center [218, 175] width 25 height 25
radio input "true"
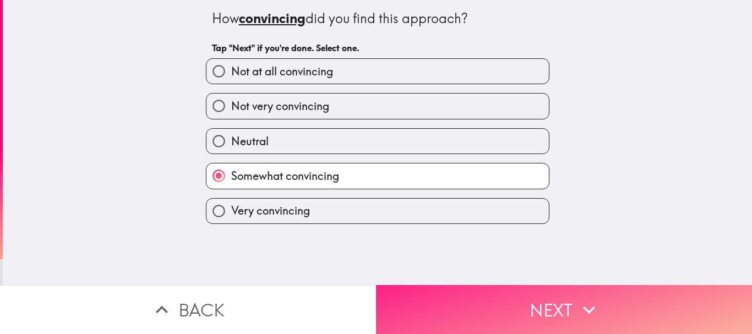
click at [501, 293] on button "Next" at bounding box center [564, 309] width 376 height 49
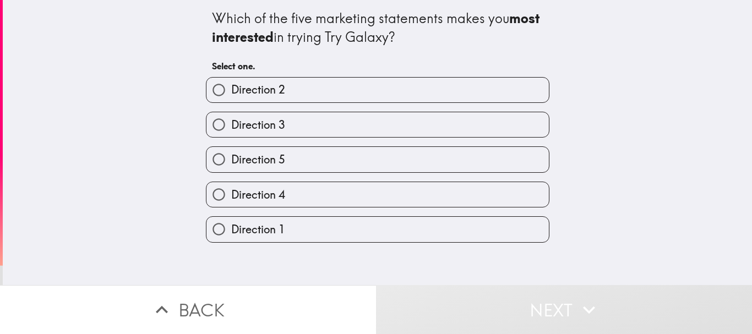
click at [462, 233] on label "Direction 1" at bounding box center [377, 229] width 342 height 25
click at [231, 233] on input "Direction 1" at bounding box center [218, 229] width 25 height 25
radio input "true"
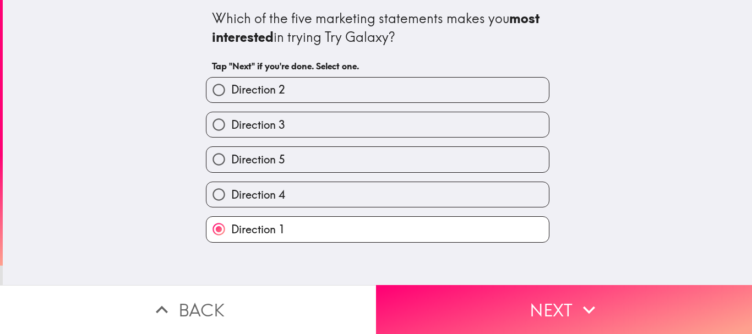
click at [475, 201] on label "Direction 4" at bounding box center [377, 194] width 342 height 25
click at [231, 201] on input "Direction 4" at bounding box center [218, 194] width 25 height 25
radio input "true"
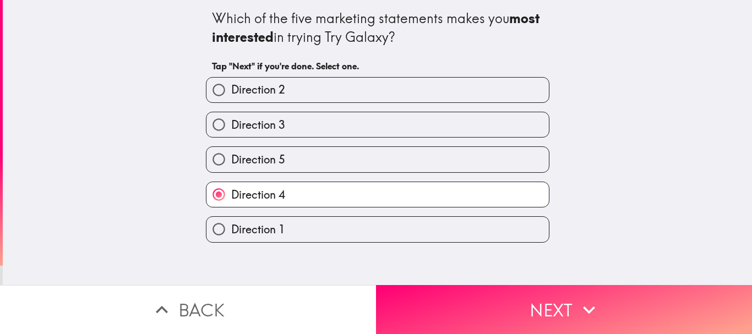
click at [463, 113] on label "Direction 3" at bounding box center [377, 124] width 342 height 25
click at [231, 113] on input "Direction 3" at bounding box center [218, 124] width 25 height 25
radio input "true"
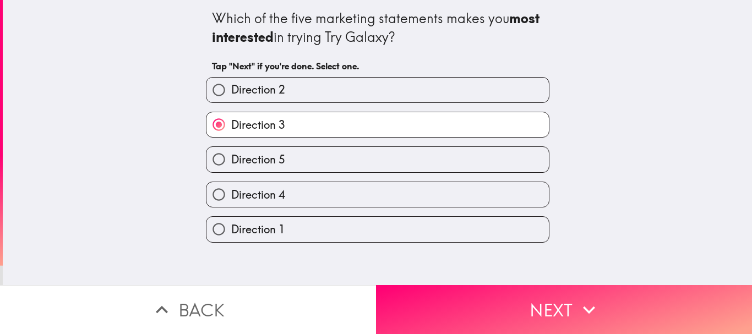
click at [468, 98] on label "Direction 2" at bounding box center [377, 90] width 342 height 25
click at [231, 98] on input "Direction 2" at bounding box center [218, 90] width 25 height 25
radio input "true"
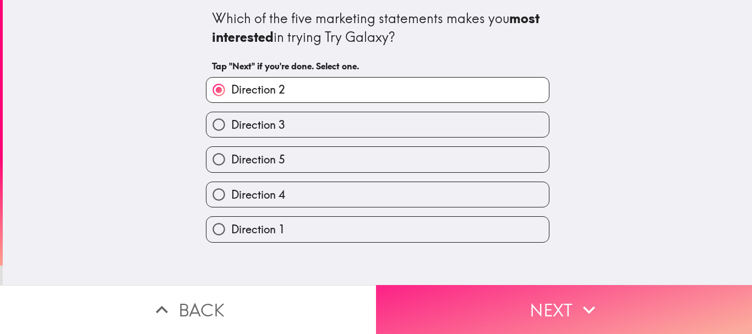
click at [647, 289] on button "Next" at bounding box center [564, 309] width 376 height 49
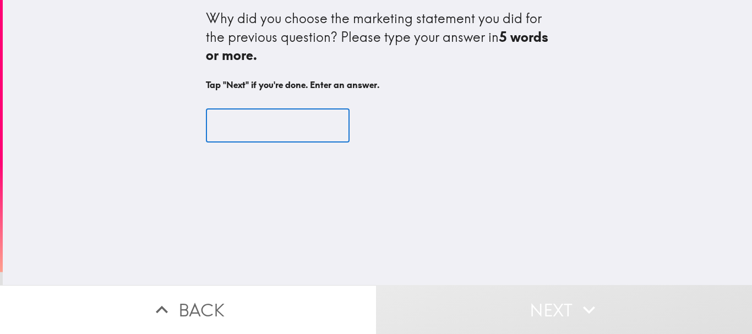
click at [239, 134] on input "text" at bounding box center [278, 125] width 144 height 34
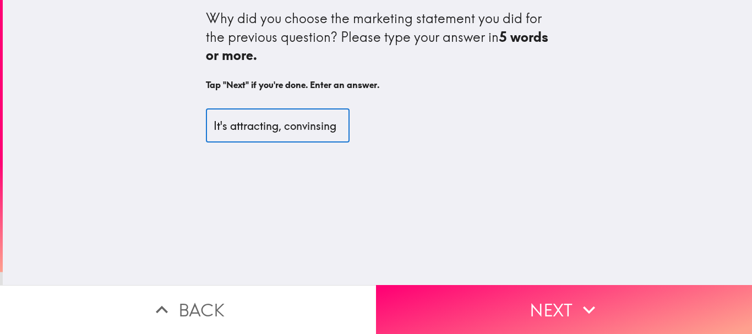
scroll to position [0, 8]
click at [282, 127] on input "It's attracting, convinsing" at bounding box center [278, 125] width 144 height 34
click at [314, 127] on input "It's attracting, convinsing" at bounding box center [278, 125] width 144 height 34
click at [299, 128] on input "It's attracting, convensing" at bounding box center [278, 125] width 144 height 34
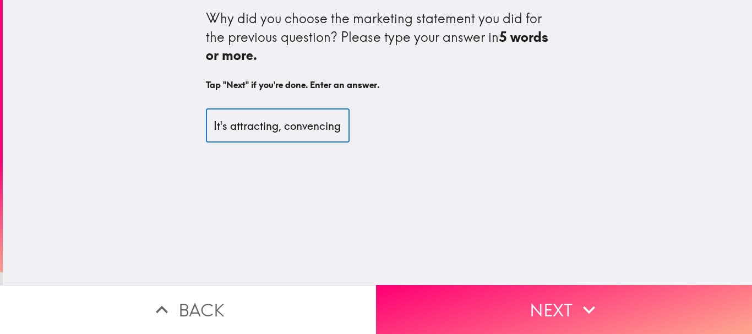
scroll to position [0, 13]
click at [289, 130] on input "It's attracting, convencing" at bounding box center [278, 125] width 144 height 34
type input "It's attracting, convincing and optimistic."
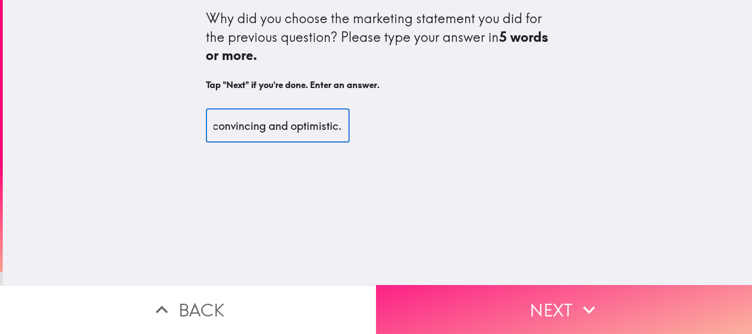
click at [545, 300] on button "Next" at bounding box center [564, 309] width 376 height 49
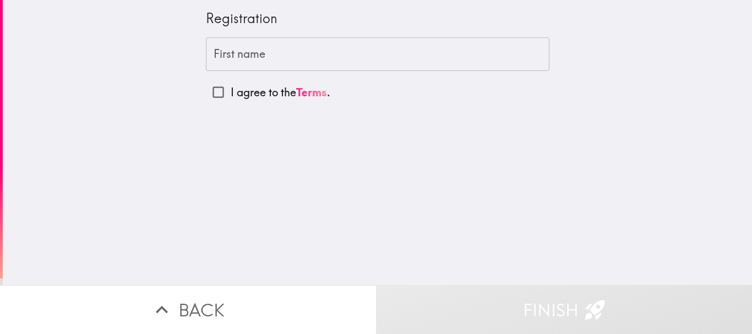
click at [385, 47] on input "First name" at bounding box center [377, 54] width 343 height 34
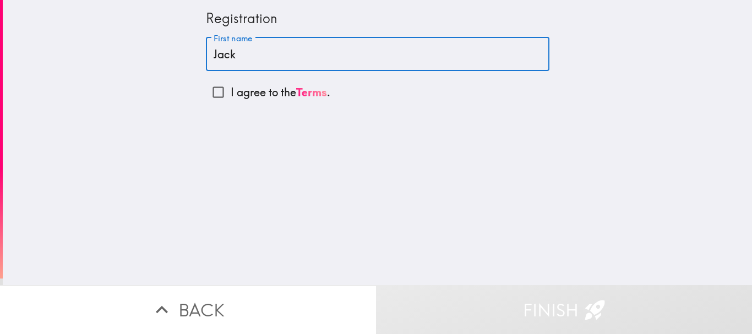
type input "Jack"
click at [206, 98] on input "I agree to the Terms ." at bounding box center [218, 92] width 25 height 25
checkbox input "true"
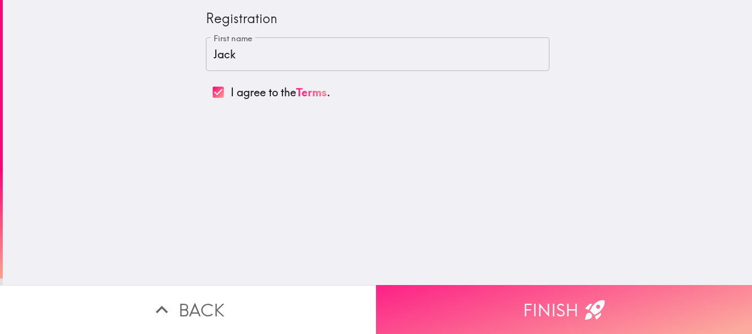
click at [585, 307] on icon "button" at bounding box center [595, 310] width 20 height 20
